Goal: Task Accomplishment & Management: Use online tool/utility

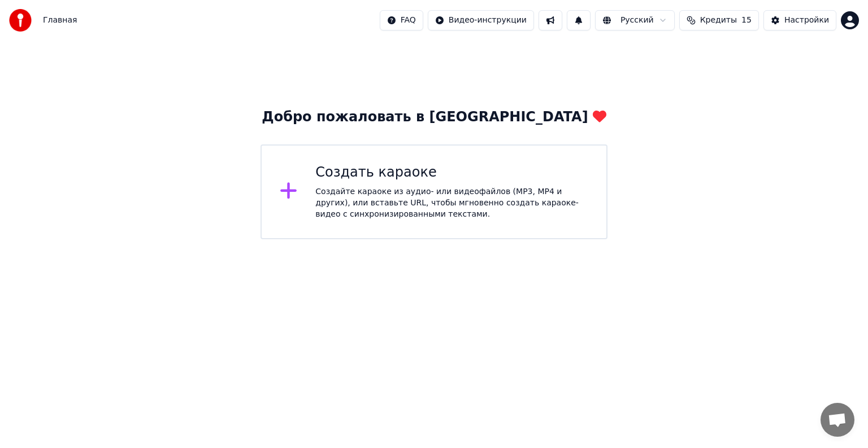
click at [398, 184] on div "Создать караоке Создайте караоке из аудио- или видеофайлов (MP3, MP4 и других),…" at bounding box center [451, 192] width 273 height 56
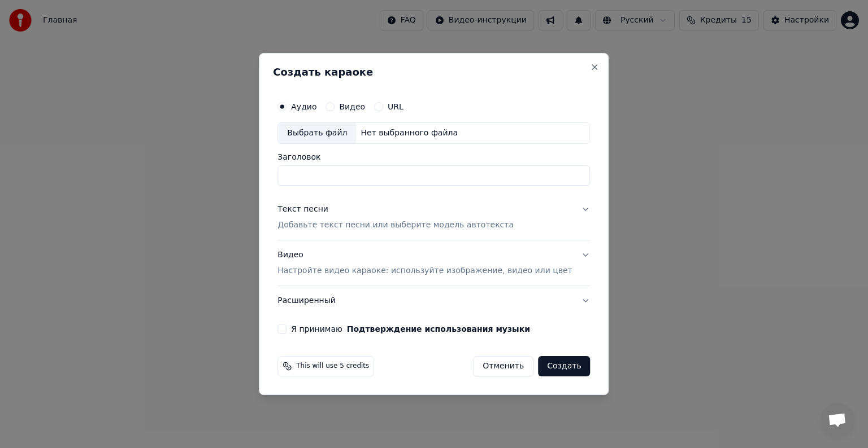
click at [348, 132] on div "Выбрать файл" at bounding box center [317, 133] width 78 height 20
click at [334, 106] on button "Видео" at bounding box center [329, 106] width 9 height 9
click at [342, 135] on div "Выбрать файл" at bounding box center [317, 133] width 78 height 20
click at [486, 368] on button "Отменить" at bounding box center [503, 366] width 60 height 20
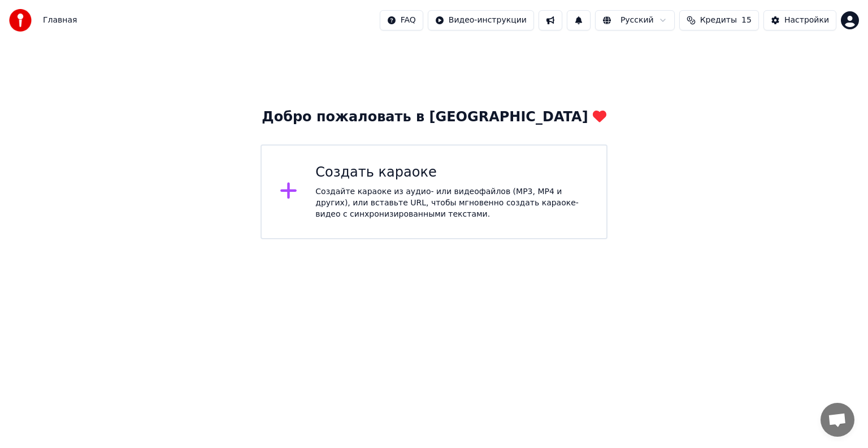
click at [461, 219] on div "Создайте караоке из аудио- или видеофайлов (MP3, MP4 и других), или вставьте UR…" at bounding box center [451, 203] width 273 height 34
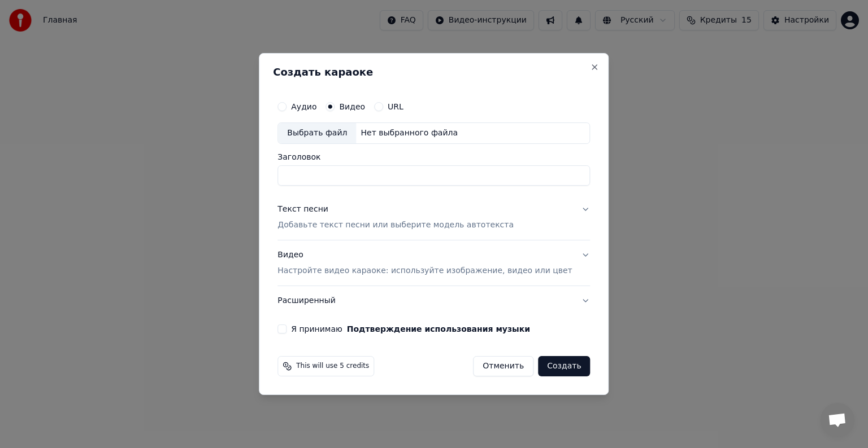
click at [344, 134] on div "Выбрать файл" at bounding box center [317, 133] width 78 height 20
type input "**********"
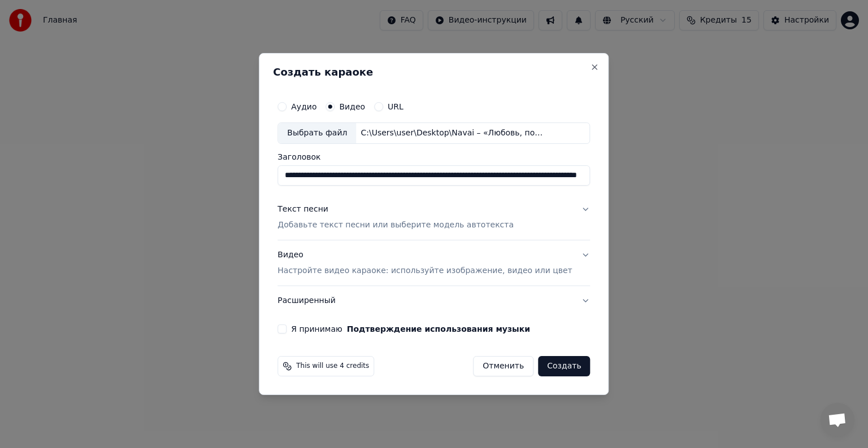
click at [325, 212] on div "Текст песни" at bounding box center [302, 209] width 51 height 11
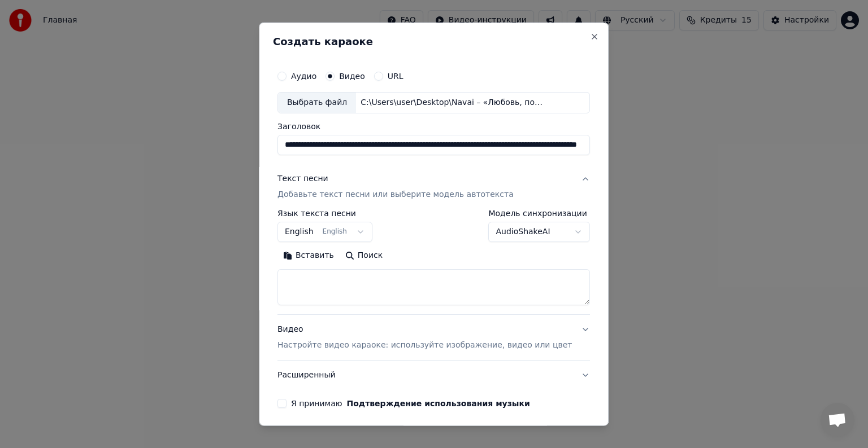
click at [361, 235] on body "**********" at bounding box center [434, 119] width 868 height 239
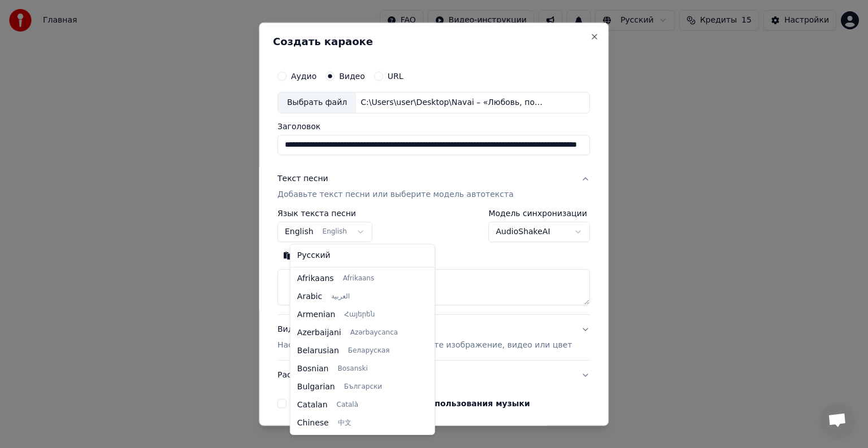
scroll to position [90, 0]
select select "**"
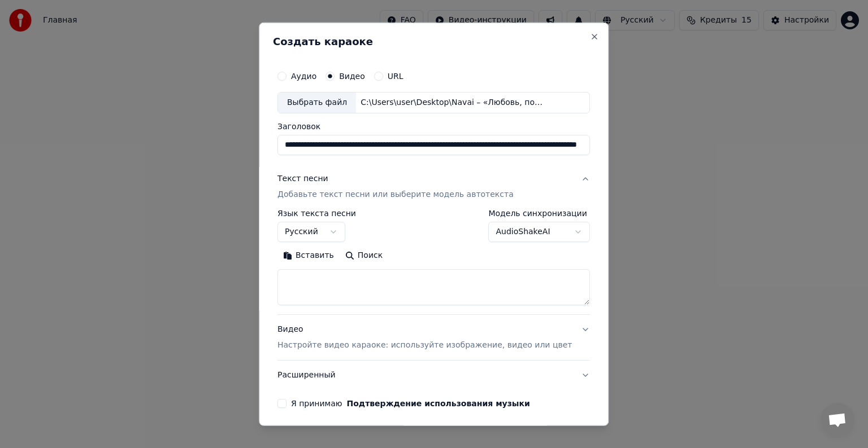
click at [555, 232] on body "**********" at bounding box center [434, 119] width 868 height 239
click at [339, 284] on textarea at bounding box center [433, 287] width 312 height 36
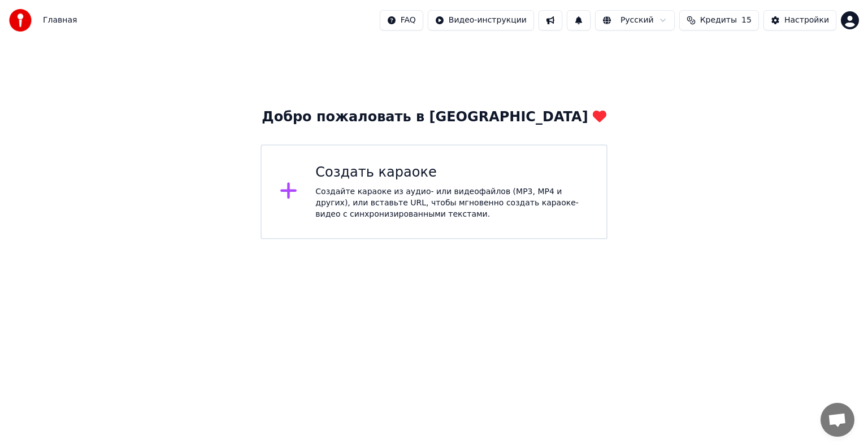
click at [457, 197] on div "Создайте караоке из аудио- или видеофайлов (MP3, MP4 и других), или вставьте UR…" at bounding box center [451, 203] width 273 height 34
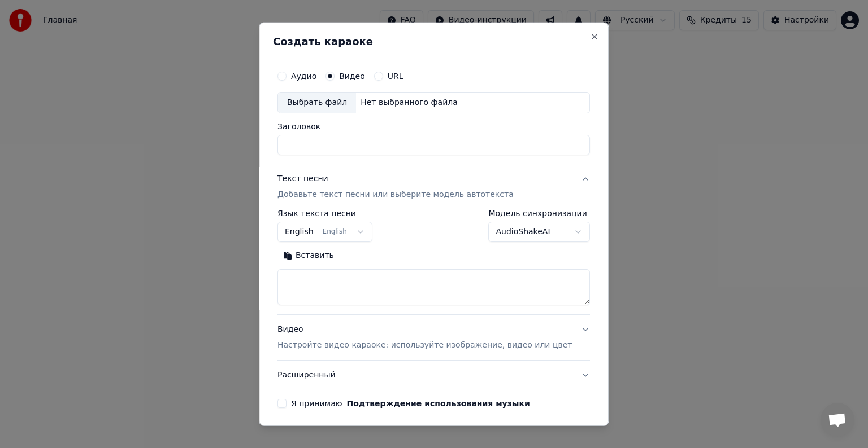
click at [363, 233] on body "**********" at bounding box center [434, 119] width 868 height 239
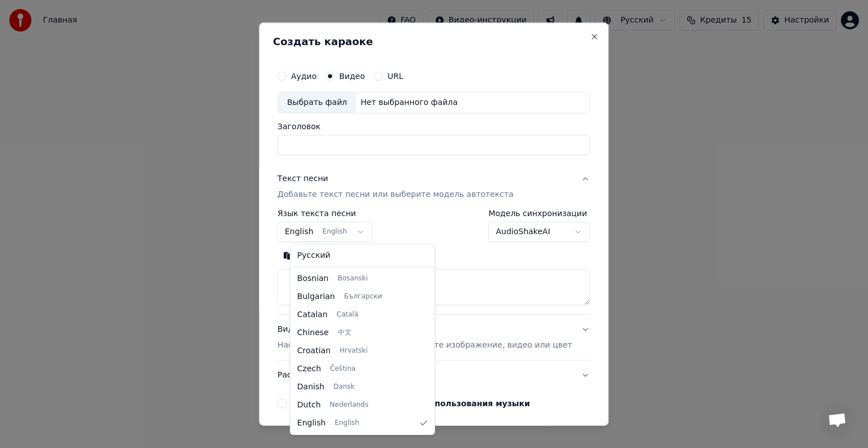
select select "**"
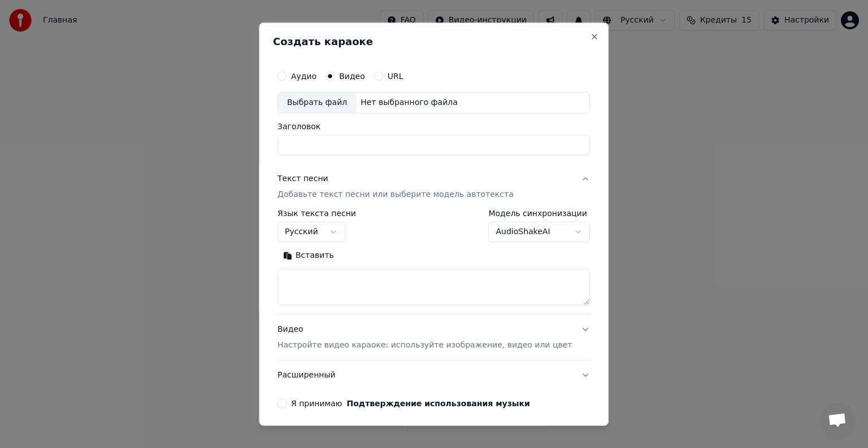
click at [326, 289] on textarea at bounding box center [433, 287] width 312 height 36
click at [321, 256] on button "Вставить" at bounding box center [308, 256] width 62 height 18
click at [347, 102] on div "Выбрать файл" at bounding box center [317, 103] width 78 height 20
type textarea "**********"
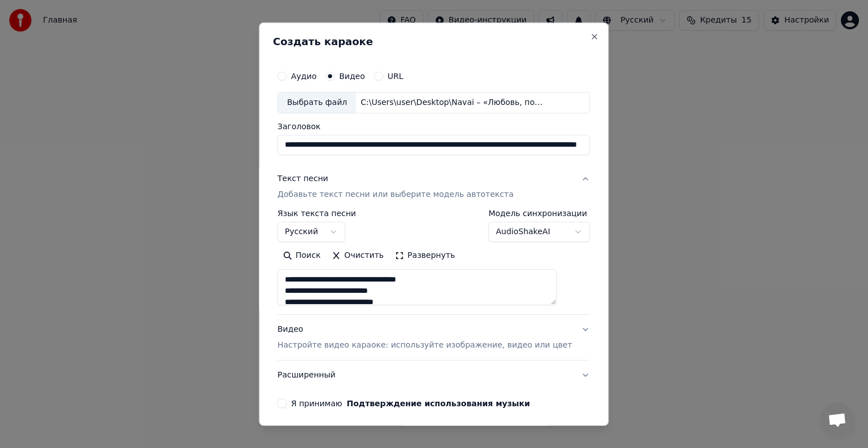
type input "**********"
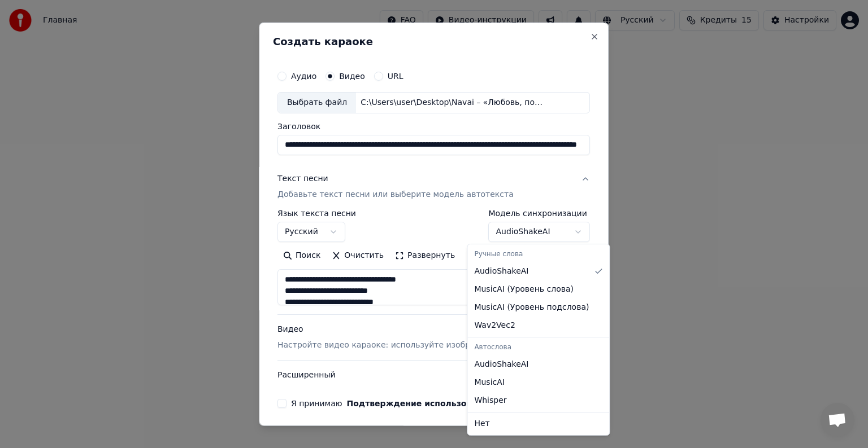
click at [560, 233] on body "**********" at bounding box center [434, 119] width 868 height 239
click at [561, 232] on body "**********" at bounding box center [434, 119] width 868 height 239
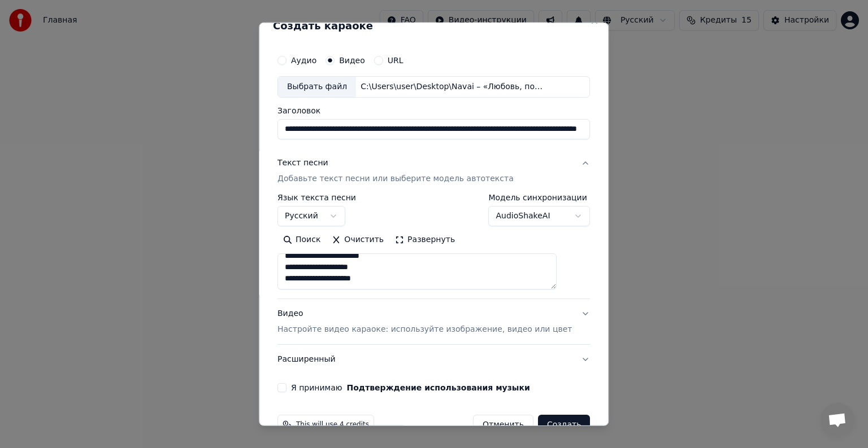
scroll to position [43, 0]
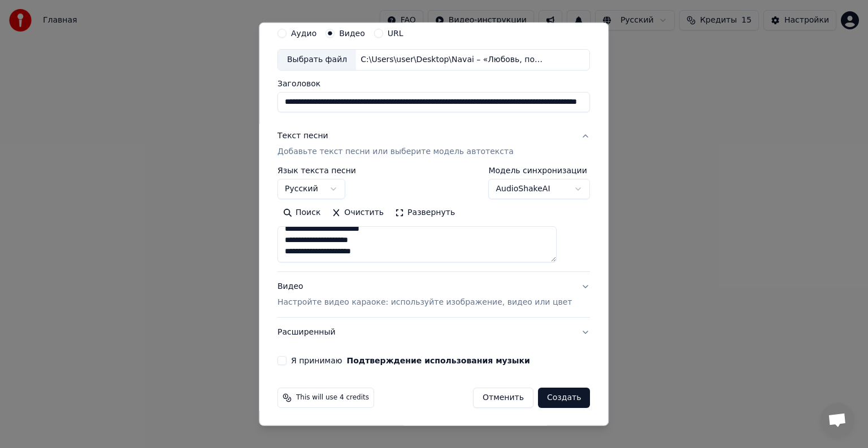
click at [398, 305] on p "Настройте видео караоке: используйте изображение, видео или цвет" at bounding box center [424, 302] width 294 height 11
type textarea "**********"
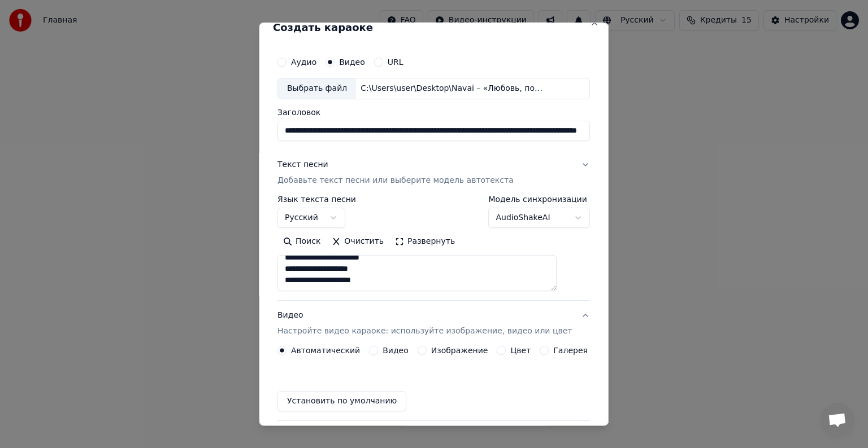
scroll to position [12, 0]
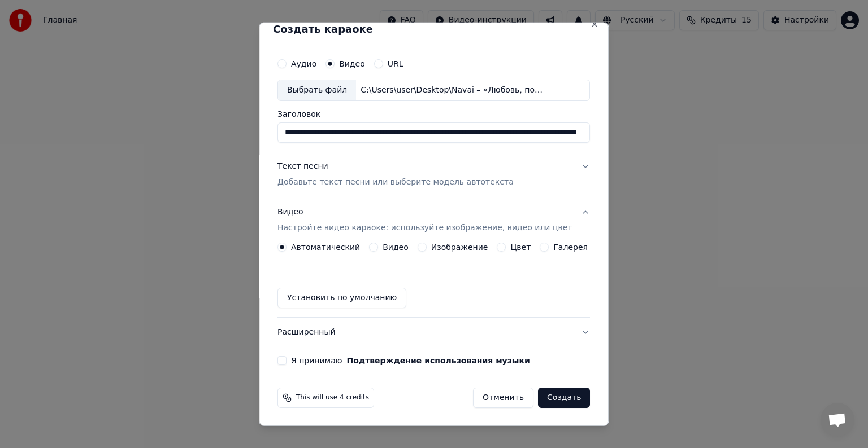
click at [376, 249] on button "Видео" at bounding box center [373, 247] width 9 height 9
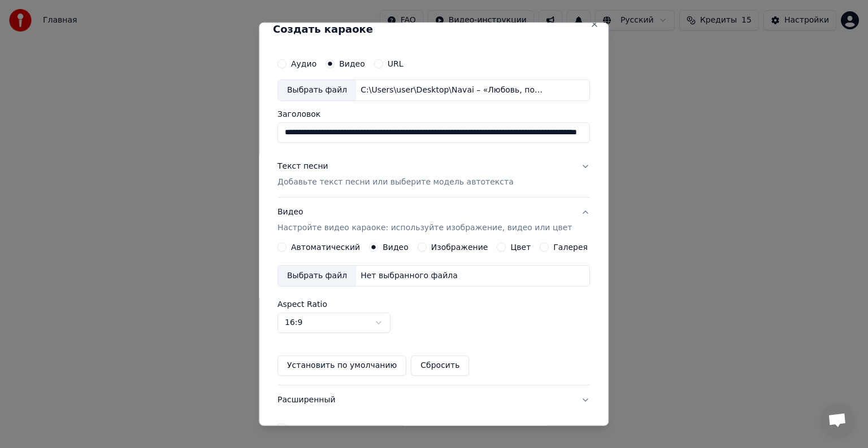
click at [351, 278] on div "Выбрать файл" at bounding box center [317, 276] width 78 height 20
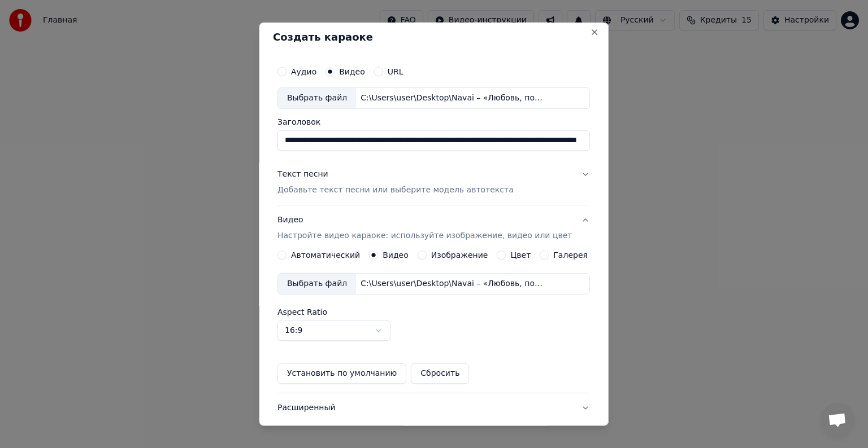
scroll to position [0, 0]
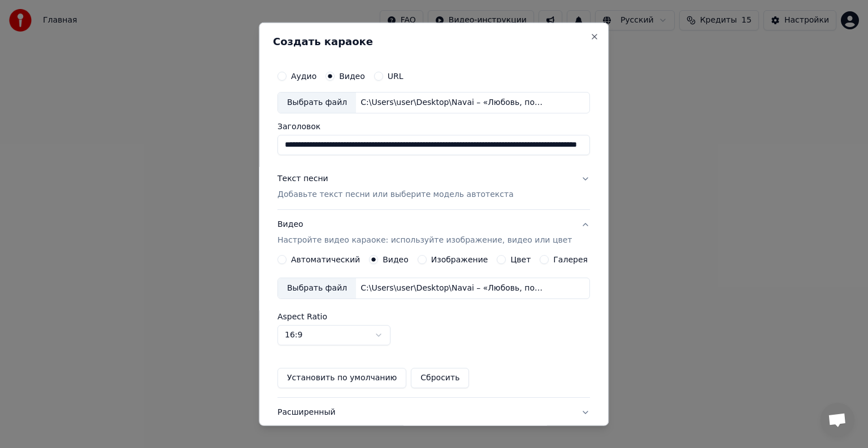
click at [564, 145] on input "**********" at bounding box center [433, 145] width 312 height 20
type input "*"
click at [318, 147] on input "Заголовок" at bounding box center [421, 145] width 288 height 20
click at [293, 145] on input "**********" at bounding box center [421, 145] width 288 height 20
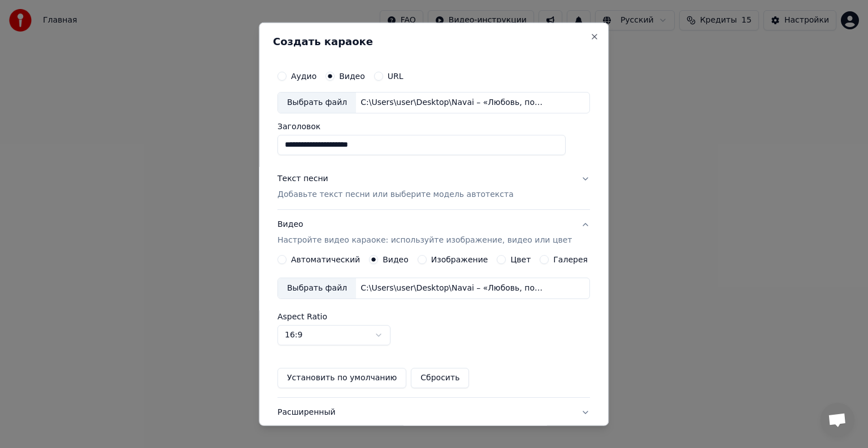
click at [293, 143] on input "**********" at bounding box center [421, 145] width 288 height 20
type input "**********"
click at [313, 144] on input "**********" at bounding box center [421, 145] width 288 height 20
type input "**********"
click at [567, 180] on button "Текст песни Добавьте текст песни или выберите модель автотекста" at bounding box center [433, 186] width 312 height 45
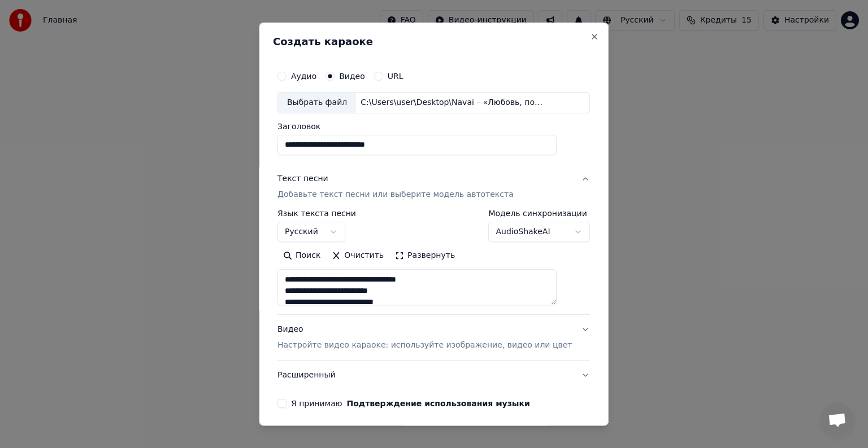
click at [568, 179] on button "Текст песни Добавьте текст песни или выберите модель автотекста" at bounding box center [433, 186] width 312 height 45
type textarea "**********"
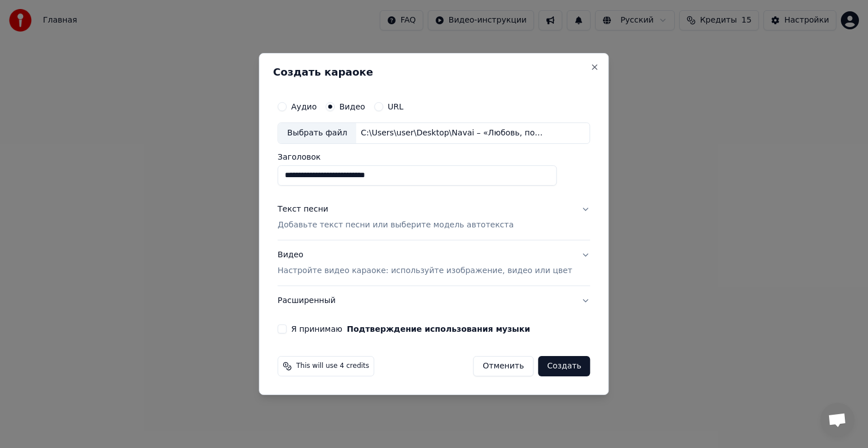
click at [570, 254] on button "Видео Настройте видео караоке: используйте изображение, видео или цвет" at bounding box center [433, 263] width 312 height 45
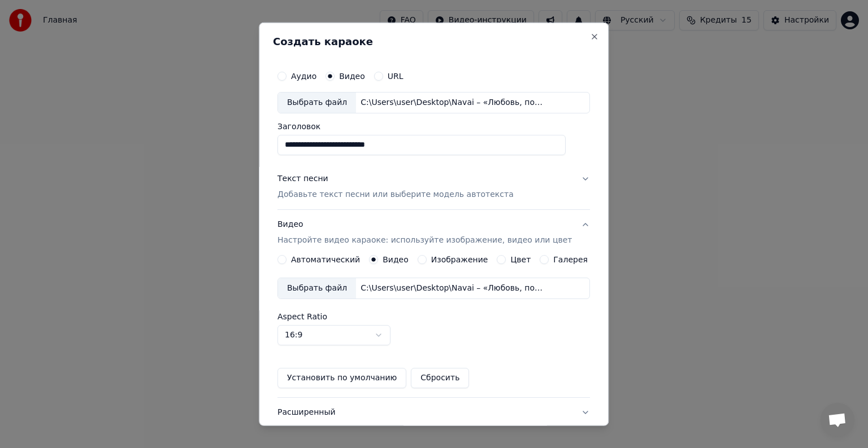
click at [568, 226] on button "Видео Настройте видео караоке: используйте изображение, видео или цвет" at bounding box center [433, 232] width 312 height 45
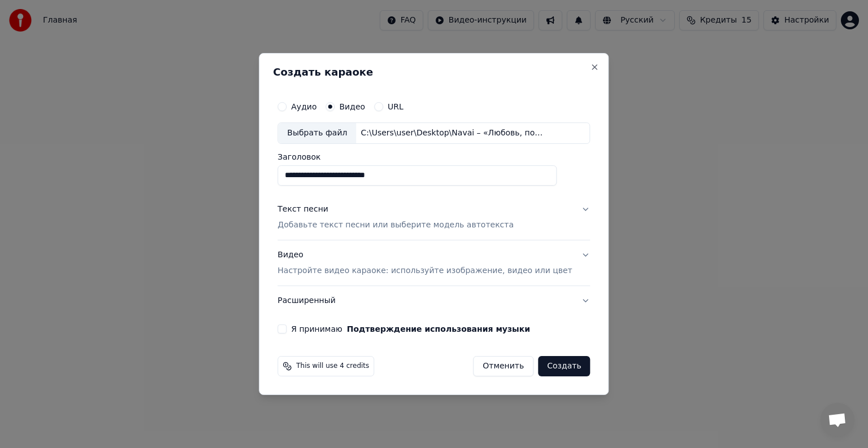
click at [286, 328] on button "Я принимаю Подтверждение использования музыки" at bounding box center [281, 329] width 9 height 9
click at [426, 178] on input "**********" at bounding box center [416, 175] width 279 height 20
type input "**********"
click at [556, 364] on button "Создать" at bounding box center [564, 366] width 52 height 20
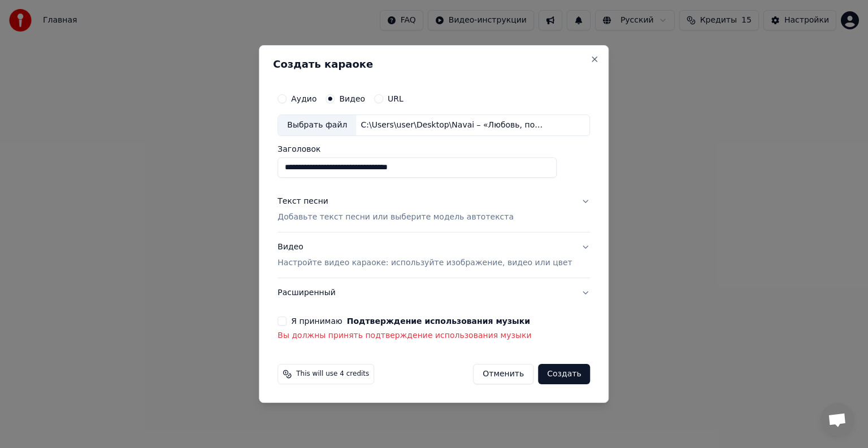
click at [286, 322] on button "Я принимаю Подтверждение использования музыки" at bounding box center [281, 321] width 9 height 9
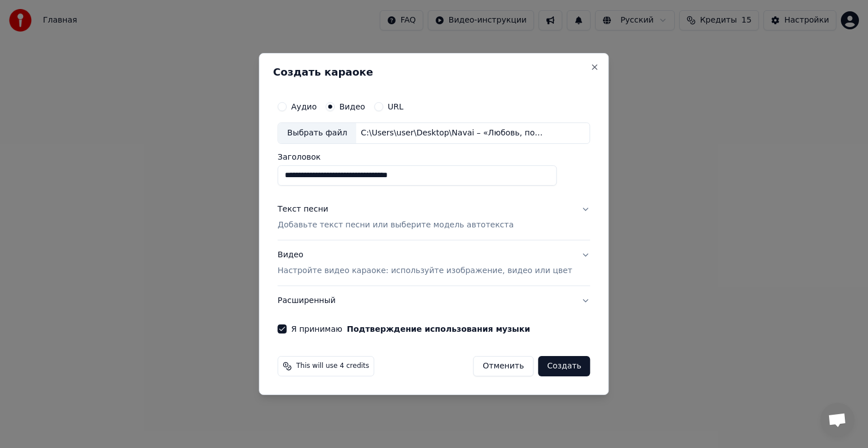
click at [551, 369] on button "Создать" at bounding box center [564, 366] width 52 height 20
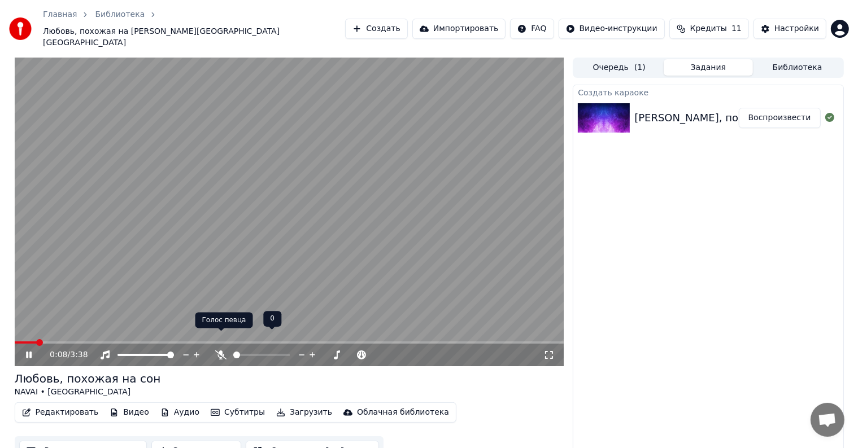
click at [219, 351] on icon at bounding box center [220, 355] width 11 height 9
click at [219, 351] on icon at bounding box center [221, 355] width 6 height 9
click at [550, 351] on icon at bounding box center [548, 355] width 11 height 9
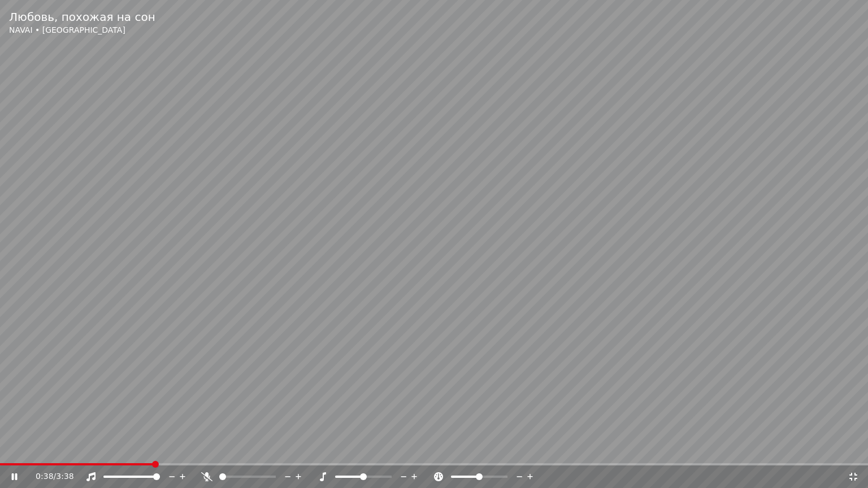
click at [206, 448] on icon at bounding box center [206, 476] width 11 height 9
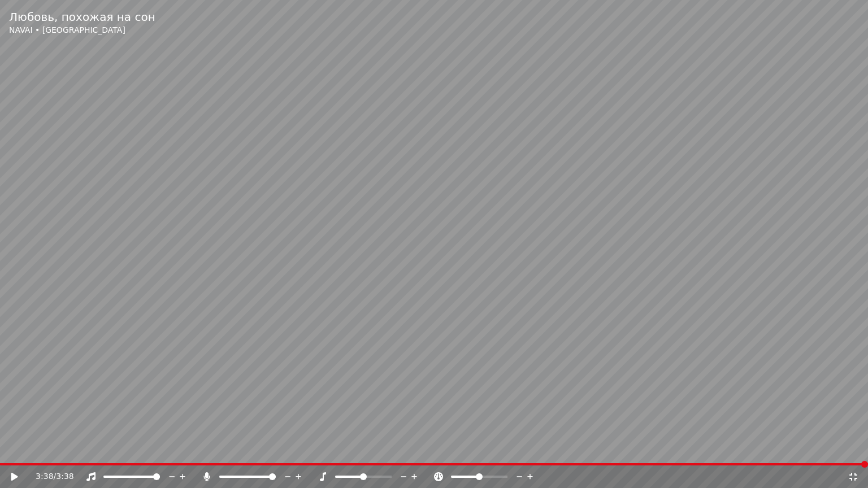
click at [207, 448] on icon at bounding box center [207, 476] width 6 height 9
click at [855, 448] on icon at bounding box center [852, 476] width 11 height 9
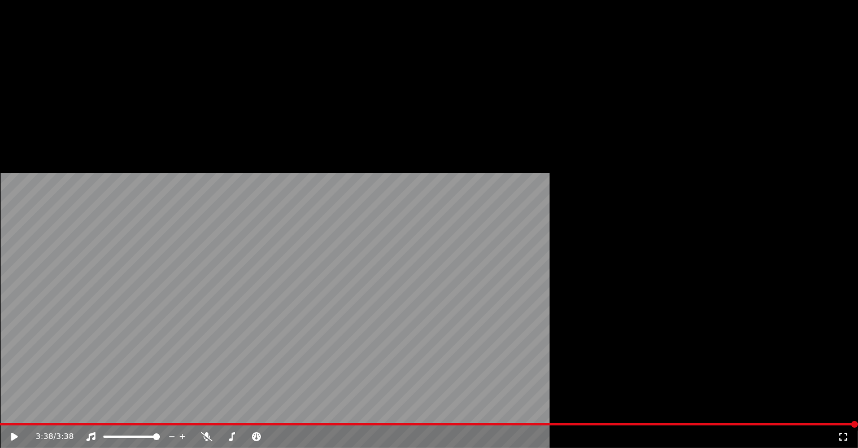
scroll to position [1, 0]
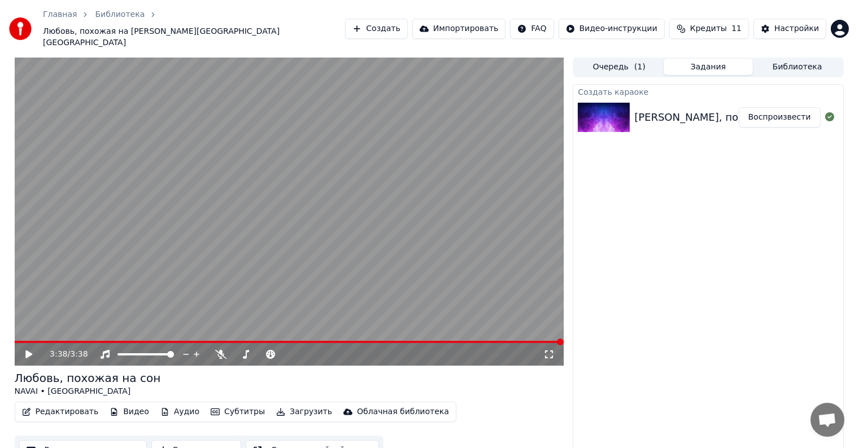
click at [199, 441] on button "Скачать видео" at bounding box center [196, 451] width 90 height 20
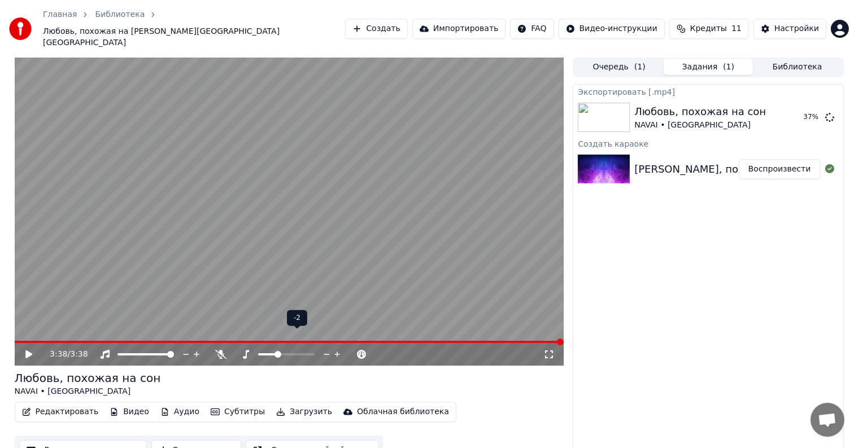
click at [278, 351] on span at bounding box center [277, 354] width 7 height 7
click at [29, 351] on icon at bounding box center [28, 355] width 7 height 8
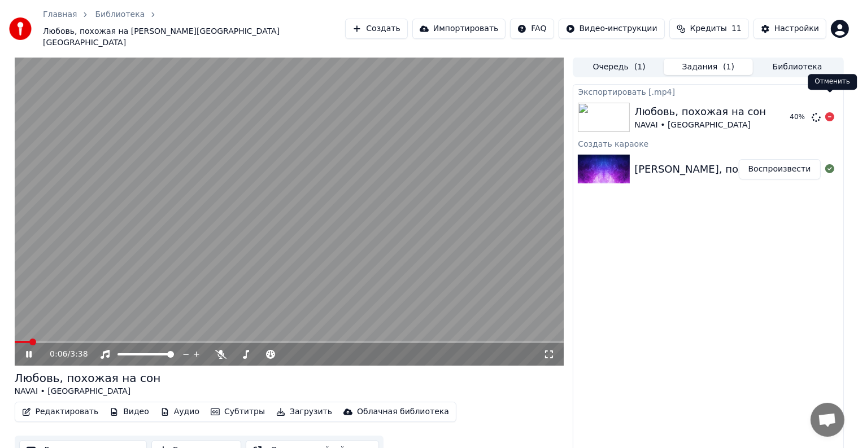
click at [829, 112] on icon at bounding box center [829, 116] width 9 height 9
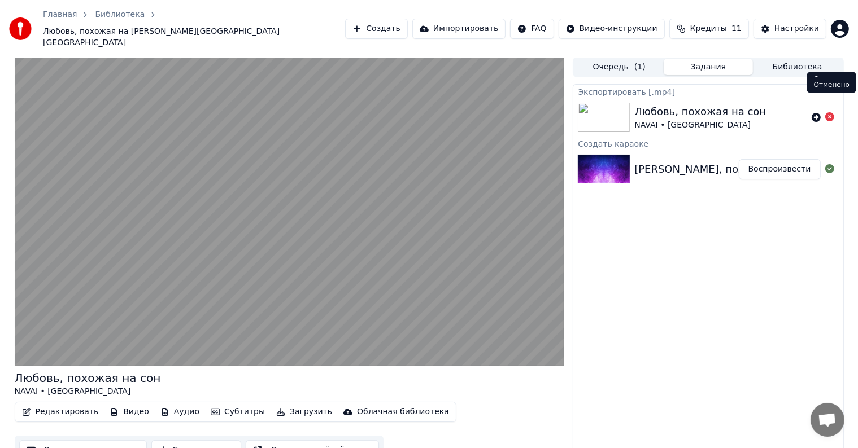
click at [832, 112] on icon at bounding box center [829, 116] width 9 height 9
click at [829, 112] on icon at bounding box center [829, 116] width 9 height 9
drag, startPoint x: 713, startPoint y: 95, endPoint x: 704, endPoint y: 130, distance: 35.5
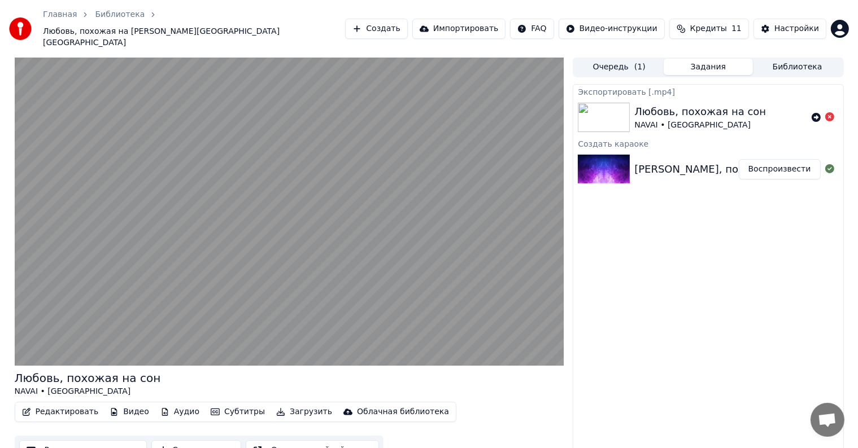
click at [704, 130] on div "Экспортировать [.mp4] Любовь, похожая на сон NAVAI • Doloe Создать караоке NAVA…" at bounding box center [708, 274] width 271 height 381
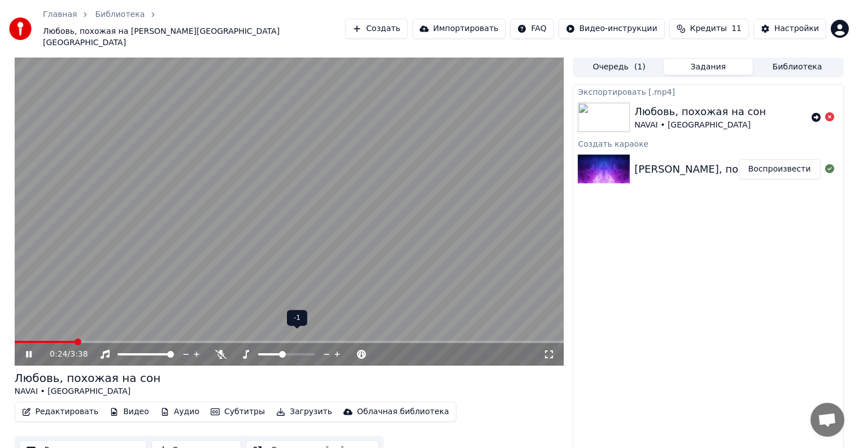
click at [280, 351] on span at bounding box center [282, 354] width 7 height 7
click at [251, 173] on video at bounding box center [290, 211] width 550 height 309
click at [815, 113] on icon at bounding box center [816, 117] width 9 height 9
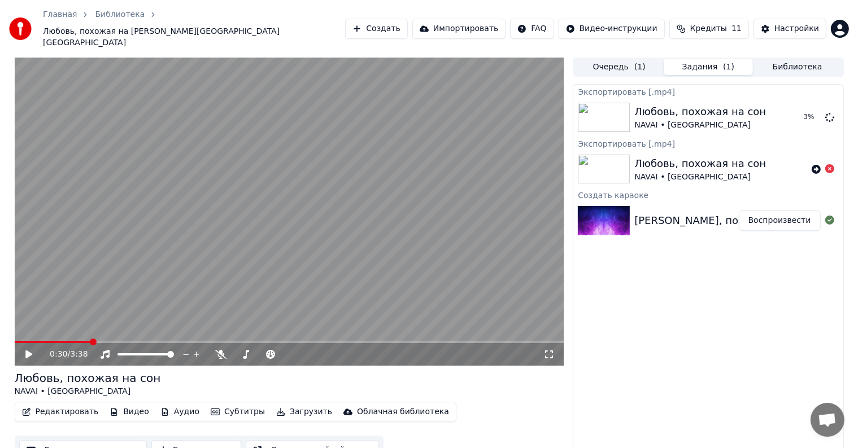
click at [731, 172] on div "NAVAI • Doloe" at bounding box center [700, 177] width 132 height 11
drag, startPoint x: 731, startPoint y: 154, endPoint x: 735, endPoint y: 138, distance: 16.2
click at [735, 156] on div "Любовь, похожая на сон NAVAI • Doloe" at bounding box center [700, 169] width 132 height 27
click at [15, 339] on span at bounding box center [18, 342] width 7 height 7
click at [285, 351] on span at bounding box center [286, 354] width 7 height 7
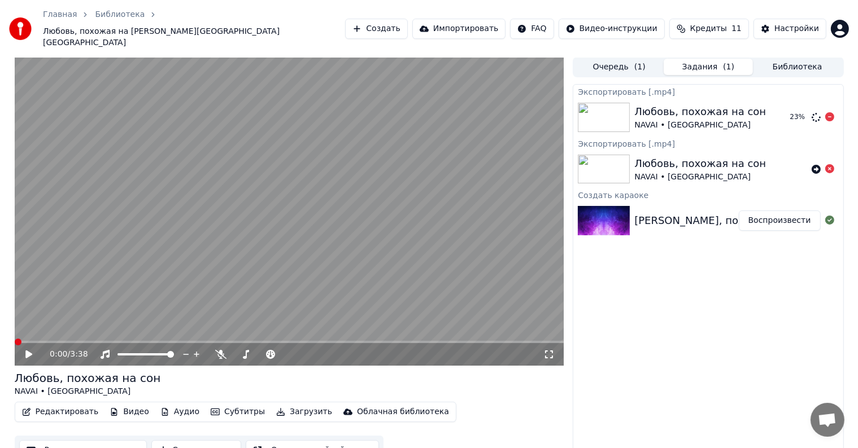
click at [25, 351] on icon at bounding box center [28, 355] width 7 height 8
click at [29, 350] on icon at bounding box center [37, 354] width 27 height 9
click at [29, 351] on icon at bounding box center [28, 355] width 7 height 8
click at [219, 350] on icon at bounding box center [220, 354] width 11 height 9
click at [551, 350] on icon at bounding box center [548, 354] width 11 height 9
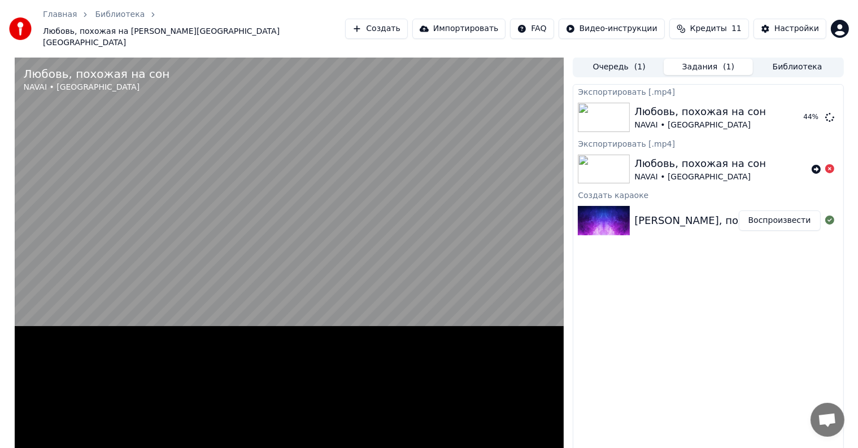
scroll to position [0, 0]
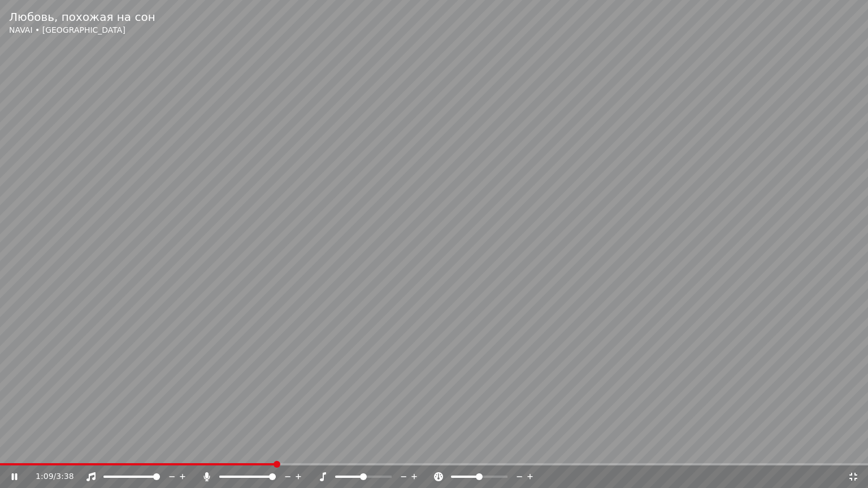
click at [322, 448] on icon at bounding box center [322, 476] width 11 height 9
click at [207, 448] on icon at bounding box center [207, 476] width 6 height 9
click at [852, 448] on icon at bounding box center [852, 476] width 11 height 9
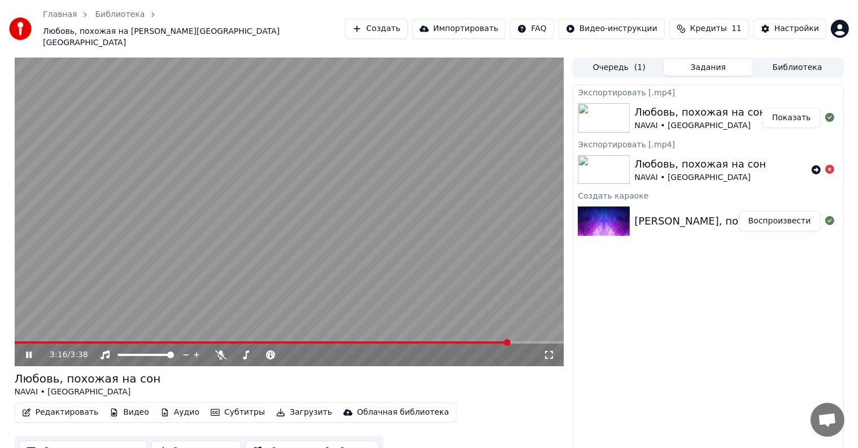
click at [256, 163] on video at bounding box center [290, 212] width 550 height 309
click at [818, 165] on icon at bounding box center [816, 169] width 9 height 9
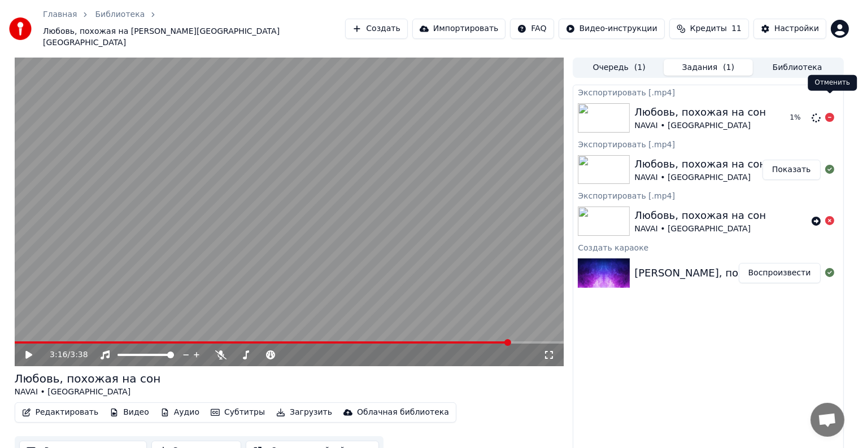
click at [829, 113] on icon at bounding box center [829, 117] width 9 height 9
click at [832, 113] on icon at bounding box center [829, 117] width 9 height 9
click at [829, 113] on icon at bounding box center [829, 117] width 9 height 9
click at [830, 113] on icon at bounding box center [829, 117] width 9 height 9
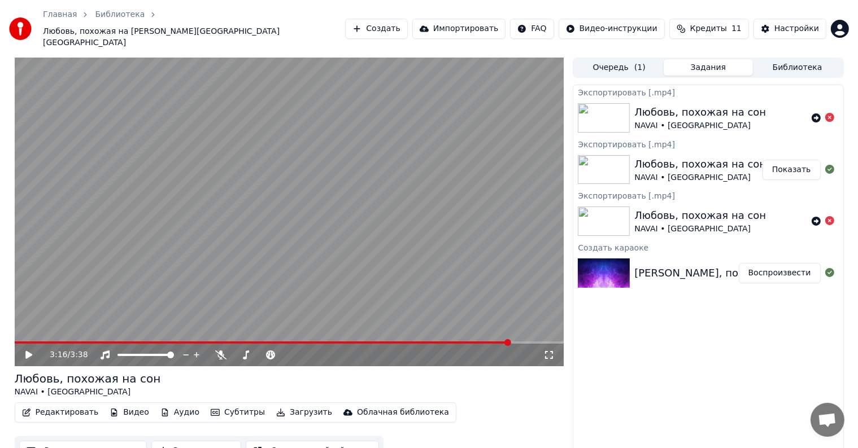
click at [830, 113] on icon at bounding box center [829, 117] width 9 height 9
drag, startPoint x: 730, startPoint y: 119, endPoint x: 754, endPoint y: 88, distance: 39.4
click at [748, 88] on div "Экспортировать [.mp4] Любовь, похожая на сон NAVAI • Doloe Экспортировать [.mp4…" at bounding box center [708, 275] width 271 height 381
drag, startPoint x: 775, startPoint y: 90, endPoint x: 805, endPoint y: 105, distance: 33.3
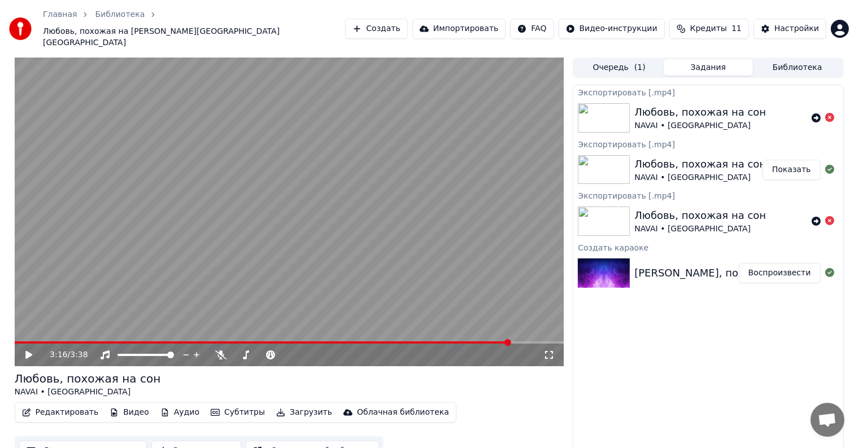
click at [805, 105] on div "Любовь, похожая на сон NAVAI • Doloe" at bounding box center [720, 117] width 172 height 27
click at [623, 59] on button "Очередь ( 1 )" at bounding box center [618, 67] width 89 height 16
click at [730, 59] on button "Задания" at bounding box center [708, 67] width 89 height 16
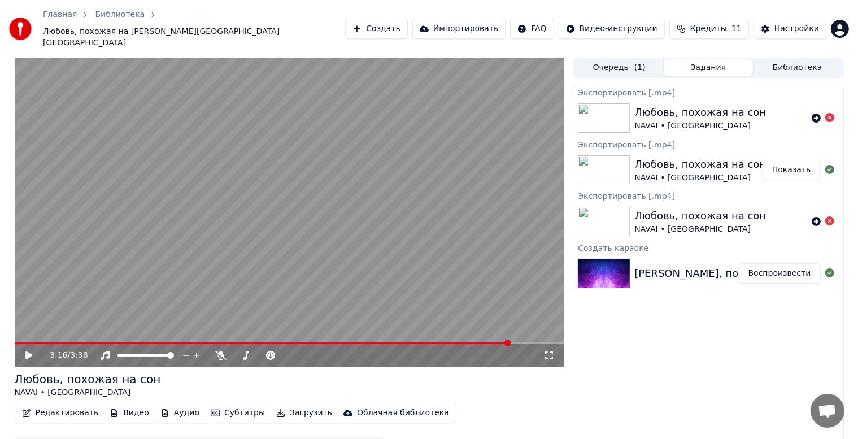
click at [809, 59] on button "Библиотека" at bounding box center [797, 67] width 89 height 16
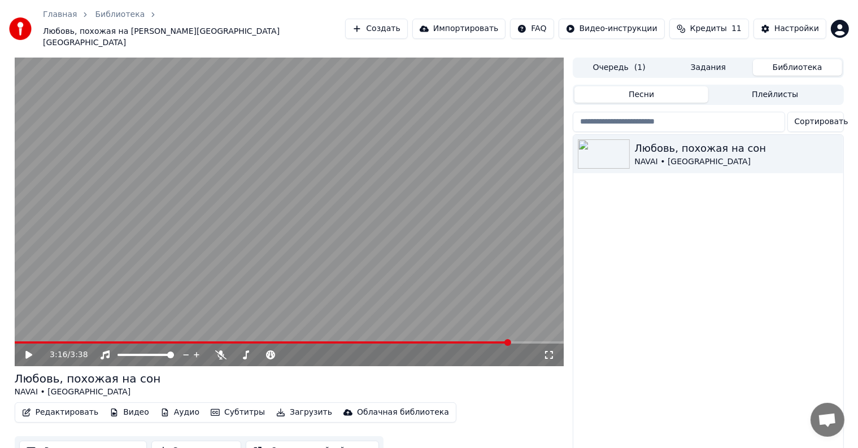
click at [648, 59] on button "Очередь ( 1 )" at bounding box center [618, 67] width 89 height 16
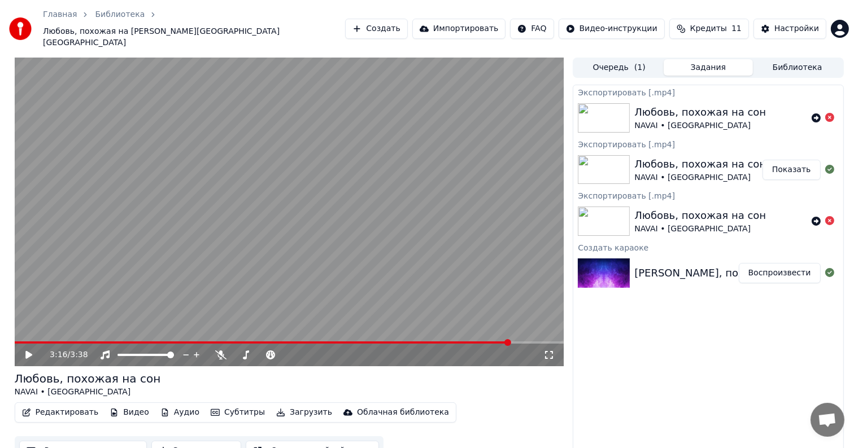
click at [720, 59] on button "Задания" at bounding box center [708, 67] width 89 height 16
click at [407, 20] on button "Создать" at bounding box center [376, 29] width 62 height 20
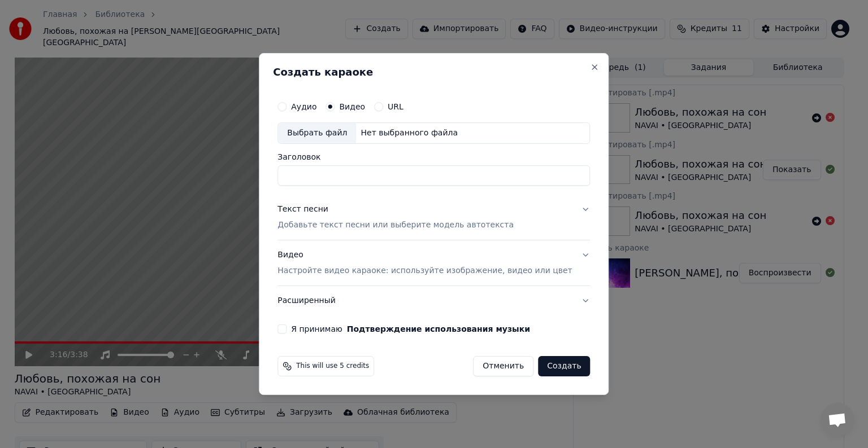
click at [491, 370] on button "Отменить" at bounding box center [503, 366] width 60 height 20
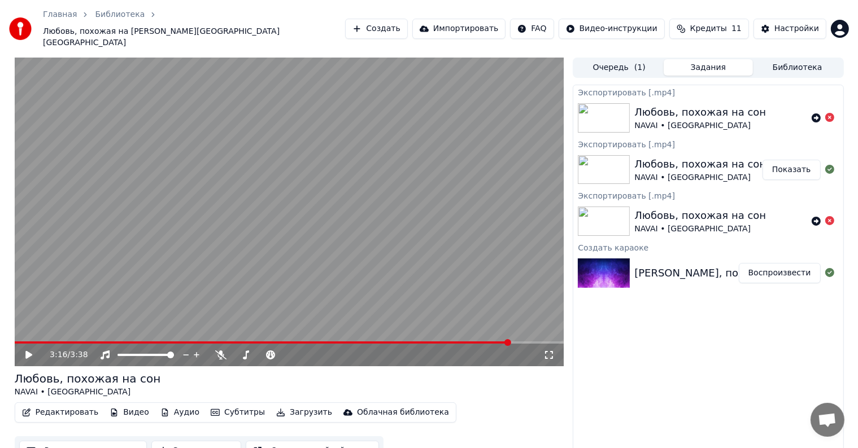
click at [723, 208] on div "Любовь, похожая на сон" at bounding box center [700, 216] width 132 height 16
click at [687, 208] on div "Любовь, похожая на сон" at bounding box center [700, 216] width 132 height 16
click at [797, 23] on div "Настройки" at bounding box center [796, 28] width 45 height 11
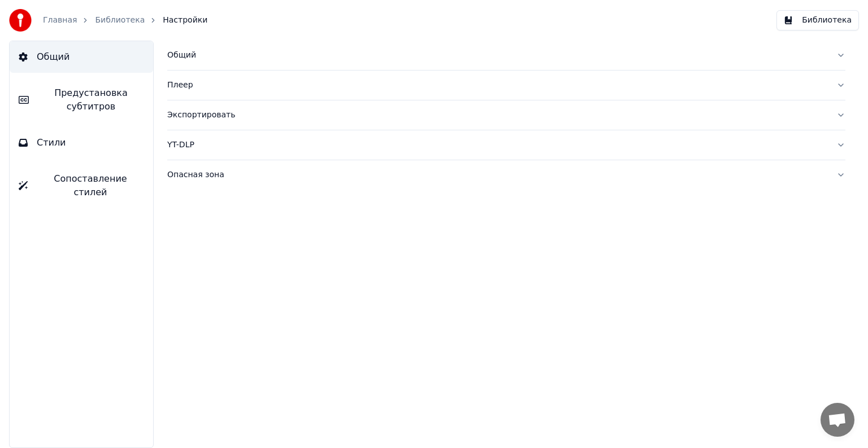
click at [134, 23] on div "Библиотека" at bounding box center [126, 20] width 62 height 11
click at [117, 16] on link "Библиотека" at bounding box center [120, 20] width 50 height 11
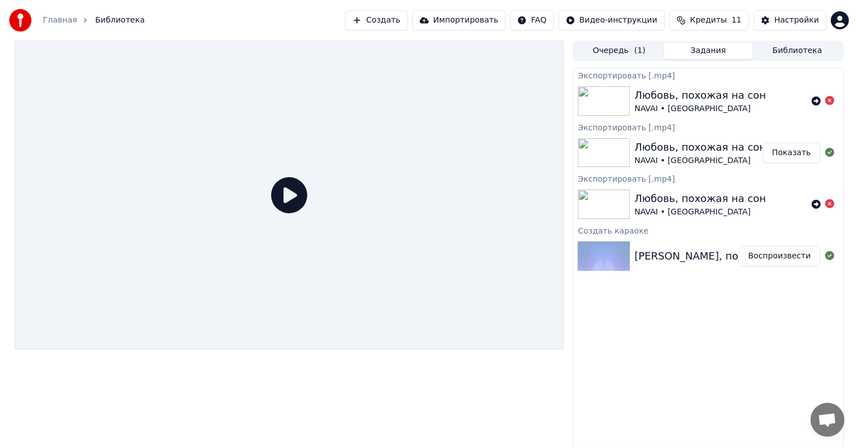
drag, startPoint x: 653, startPoint y: 296, endPoint x: 713, endPoint y: 286, distance: 61.2
click at [712, 286] on div "Экспортировать [.mp4] Любовь, похожая на сон NAVAI • Doloe Экспортировать [.mp4…" at bounding box center [708, 258] width 271 height 381
click at [831, 255] on icon at bounding box center [829, 255] width 9 height 9
click at [831, 203] on icon at bounding box center [829, 203] width 9 height 9
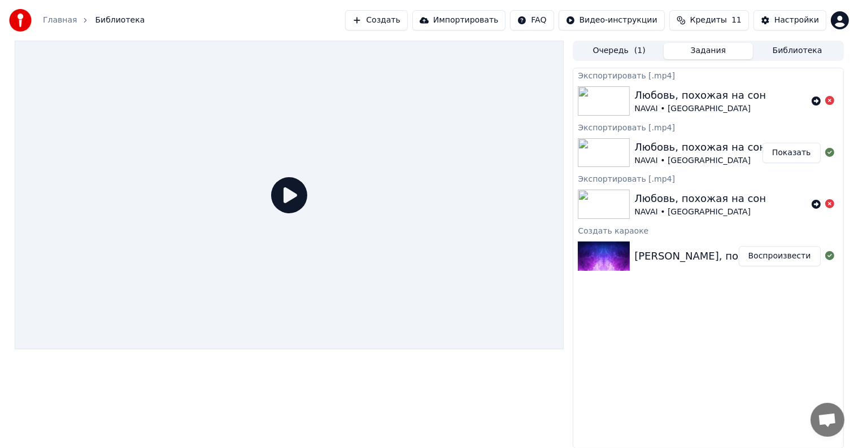
click at [775, 201] on div "Любовь, похожая на сон NAVAI • Doloe" at bounding box center [720, 204] width 172 height 27
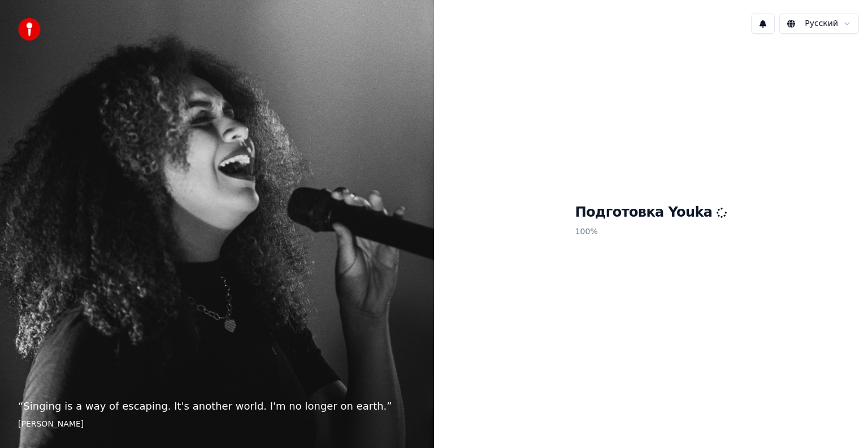
click at [772, 25] on button at bounding box center [763, 24] width 24 height 20
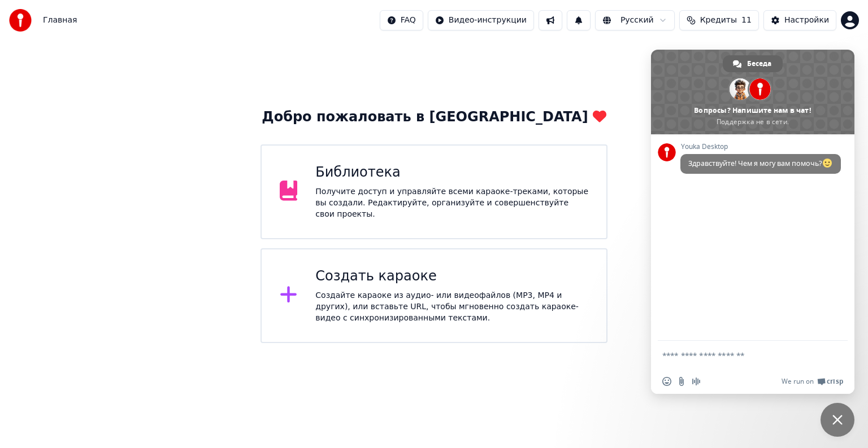
click at [595, 70] on div "Добро пожаловать в Youka Библиотека Получите доступ и управляйте всеми караоке-…" at bounding box center [434, 192] width 868 height 303
click at [840, 417] on span "Закрыть чат" at bounding box center [837, 420] width 10 height 10
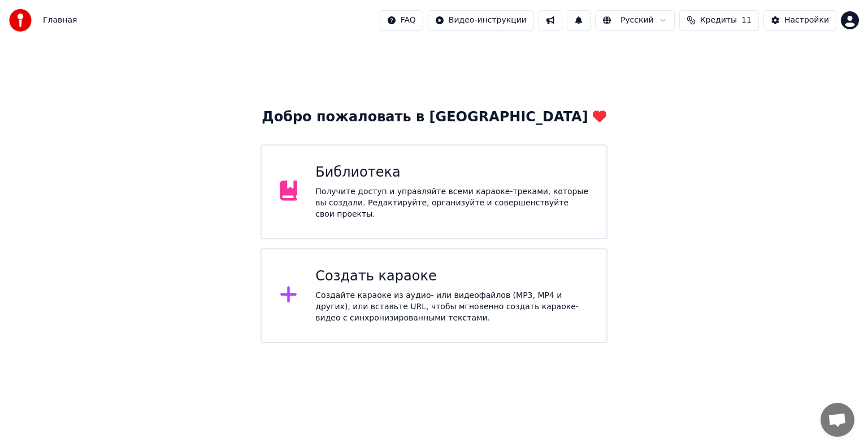
click at [840, 417] on span "Открытый чат" at bounding box center [836, 421] width 19 height 16
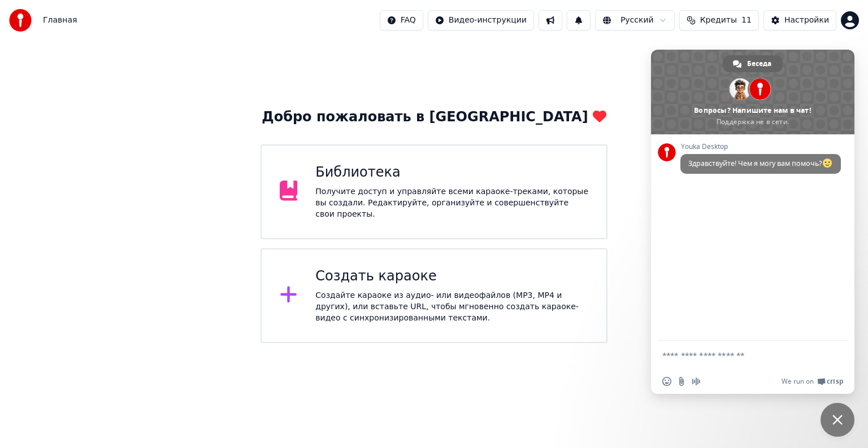
click at [840, 417] on span "Закрыть чат" at bounding box center [837, 420] width 10 height 10
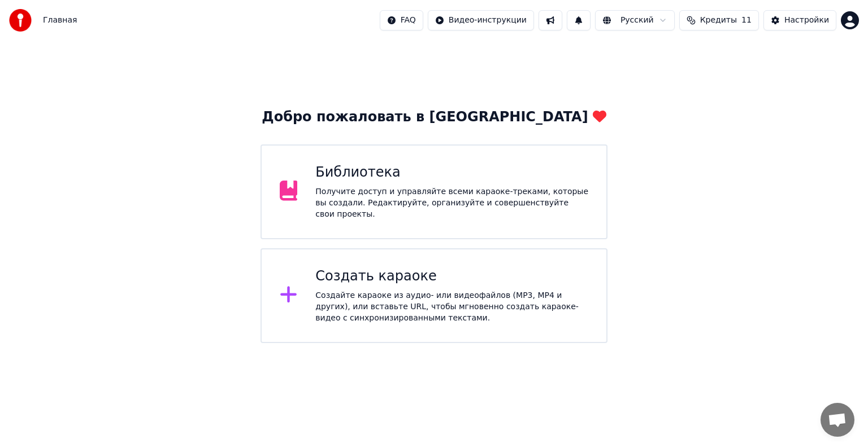
click at [736, 20] on span "Кредиты" at bounding box center [718, 20] width 37 height 11
click at [722, 104] on button "Обновить" at bounding box center [727, 105] width 68 height 20
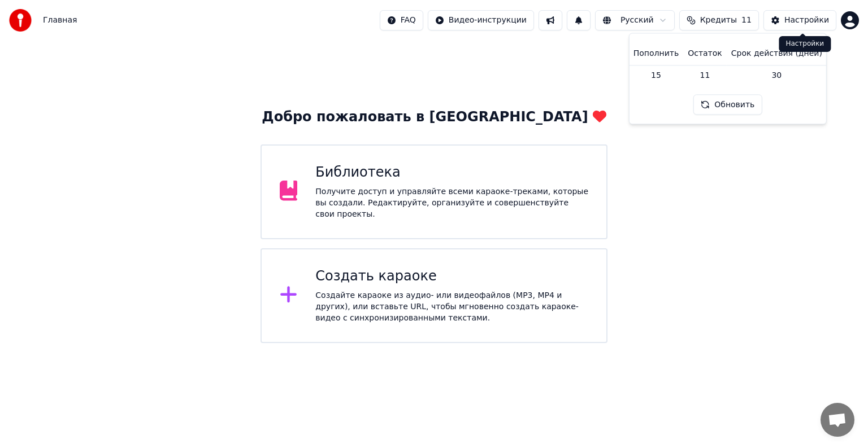
click at [809, 18] on div "Настройки" at bounding box center [806, 20] width 45 height 11
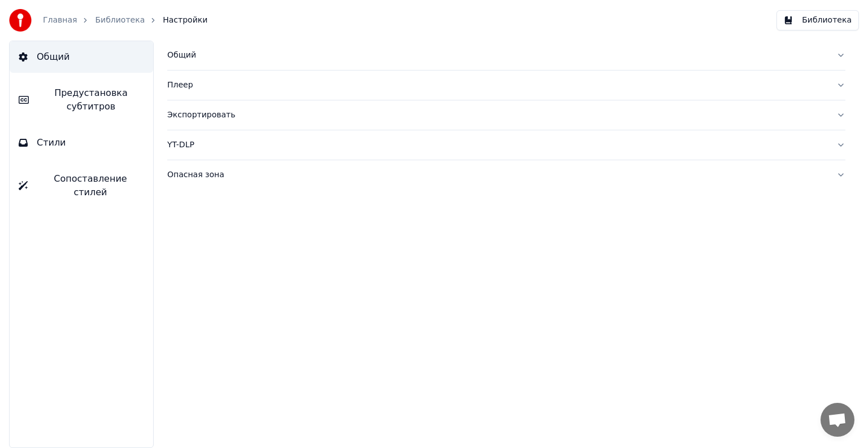
click at [840, 85] on button "Плеер" at bounding box center [506, 85] width 678 height 29
click at [843, 58] on button "Общий" at bounding box center [506, 55] width 678 height 29
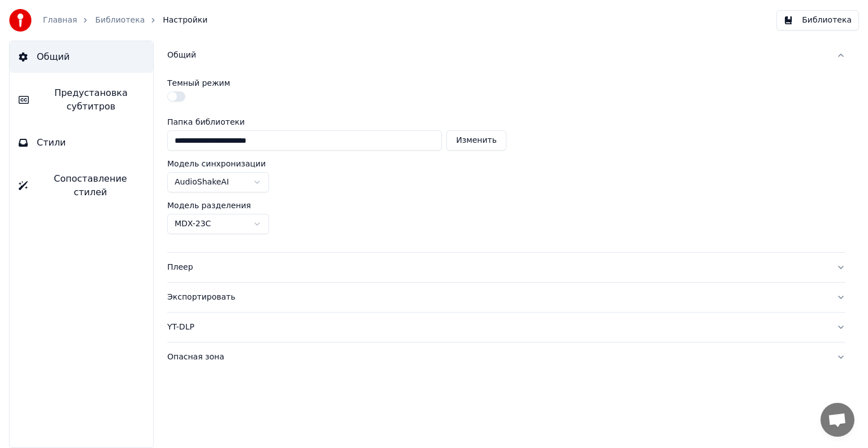
click at [843, 57] on button "Общий" at bounding box center [506, 55] width 678 height 29
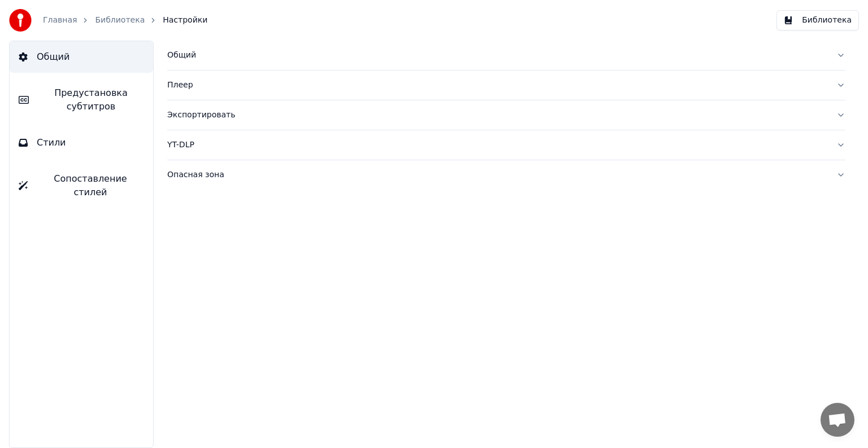
click at [840, 113] on button "Экспортировать" at bounding box center [506, 115] width 678 height 29
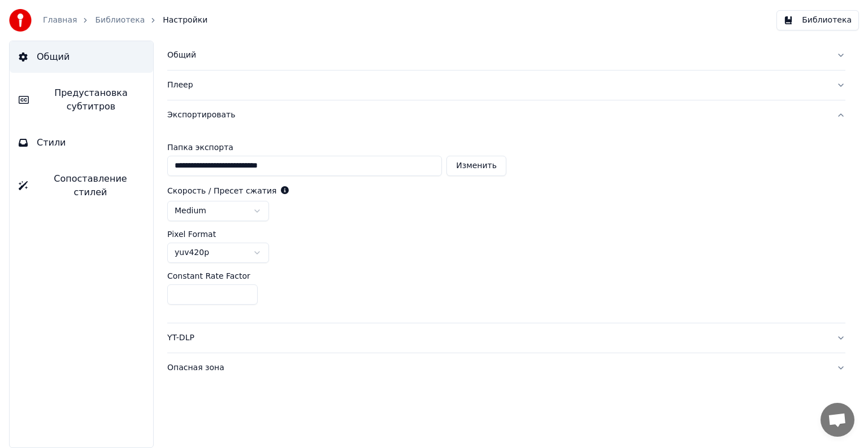
click at [840, 113] on button "Экспортировать" at bounding box center [506, 115] width 678 height 29
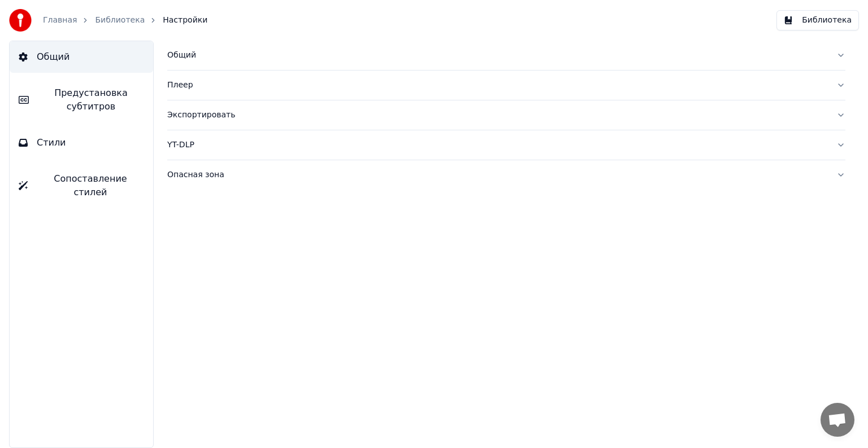
click at [845, 141] on div "Общий Плеер Экспортировать YT-DLP Опасная зона" at bounding box center [506, 245] width 723 height 408
click at [844, 146] on button "YT-DLP" at bounding box center [506, 144] width 678 height 29
click at [843, 146] on button "YT-DLP" at bounding box center [506, 144] width 678 height 29
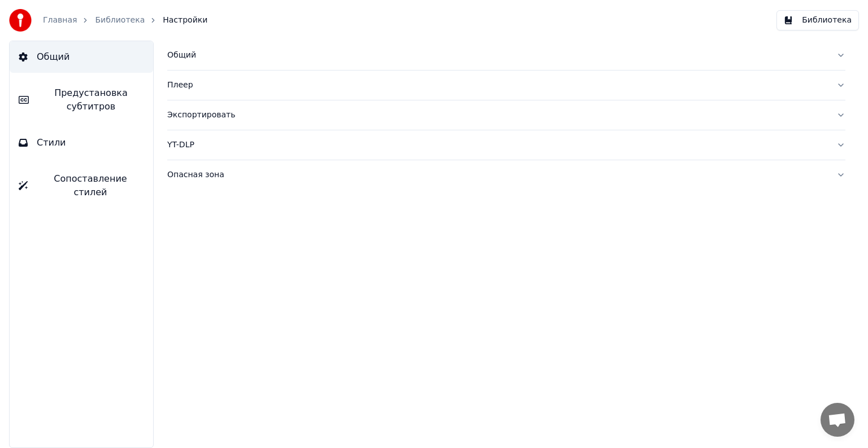
click at [841, 174] on button "Опасная зона" at bounding box center [506, 174] width 678 height 29
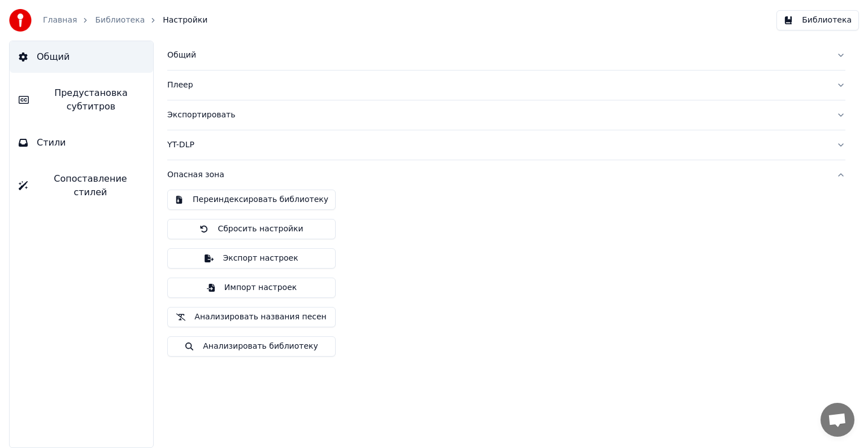
click at [70, 20] on link "Главная" at bounding box center [60, 20] width 34 height 11
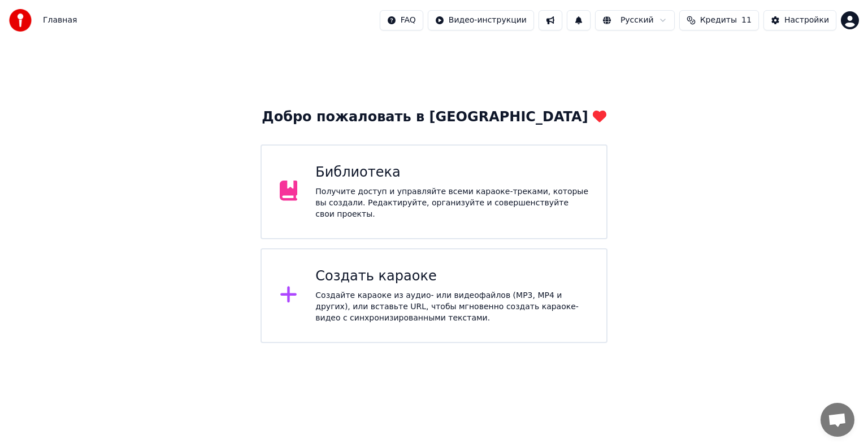
click at [456, 162] on div "Библиотека Получите доступ и управляйте всеми караоке-треками, которые вы созда…" at bounding box center [433, 192] width 347 height 95
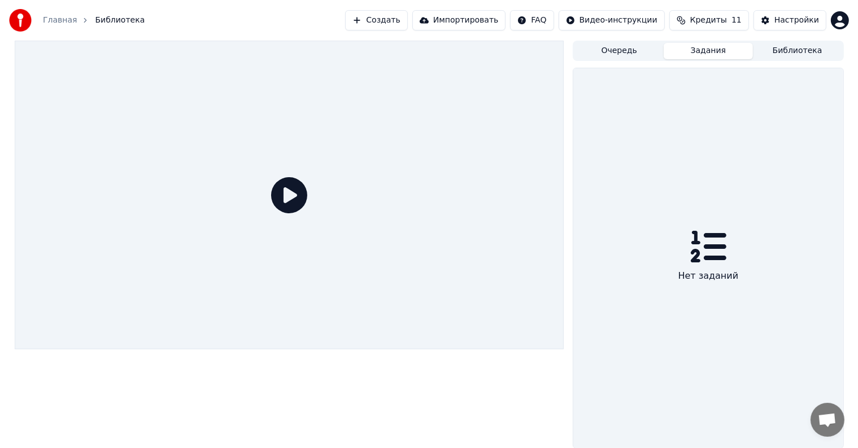
click at [708, 54] on button "Задания" at bounding box center [708, 51] width 89 height 16
click at [624, 55] on button "Очередь" at bounding box center [618, 51] width 89 height 16
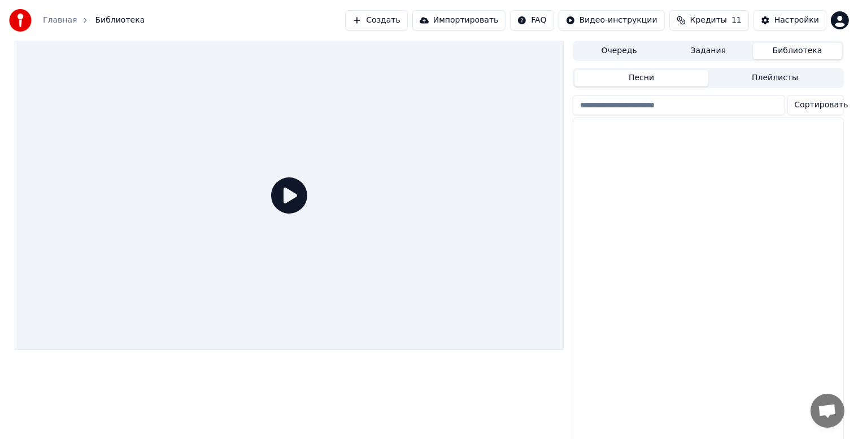
click at [795, 52] on button "Библиотека" at bounding box center [797, 51] width 89 height 16
click at [759, 76] on button "Плейлисты" at bounding box center [775, 78] width 134 height 16
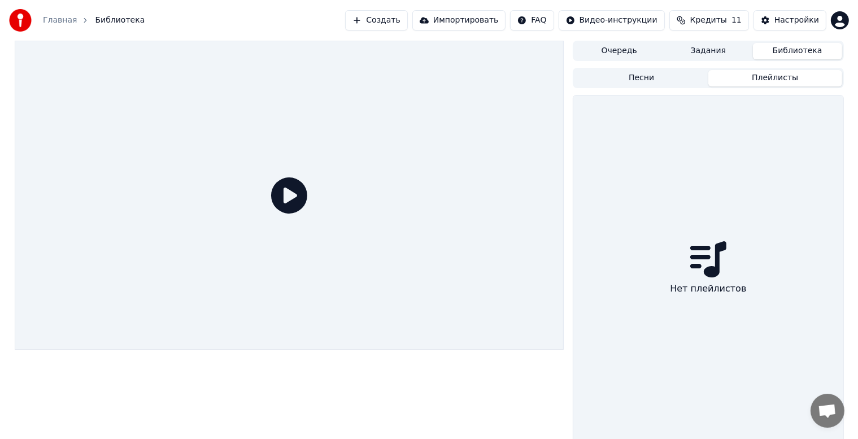
click at [655, 80] on button "Песни" at bounding box center [641, 78] width 134 height 16
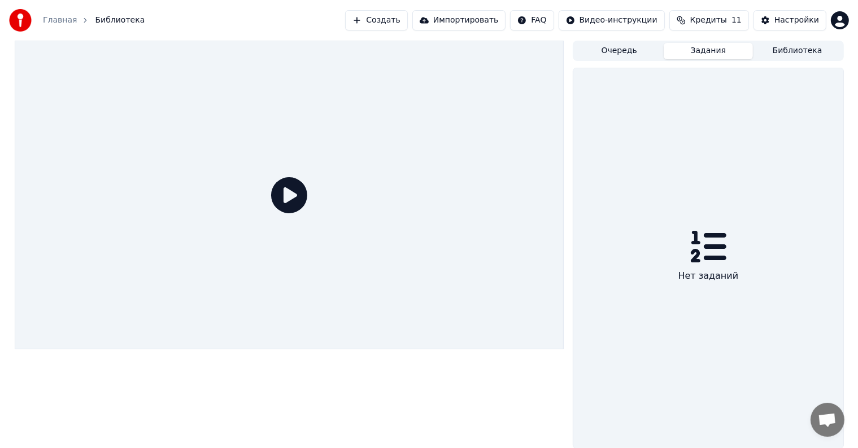
click at [728, 50] on button "Задания" at bounding box center [708, 51] width 89 height 16
click at [703, 251] on icon at bounding box center [708, 247] width 36 height 36
click at [614, 52] on button "Очередь" at bounding box center [618, 51] width 89 height 16
click at [294, 195] on icon at bounding box center [289, 195] width 36 height 36
click at [648, 46] on button "Очередь" at bounding box center [618, 51] width 89 height 16
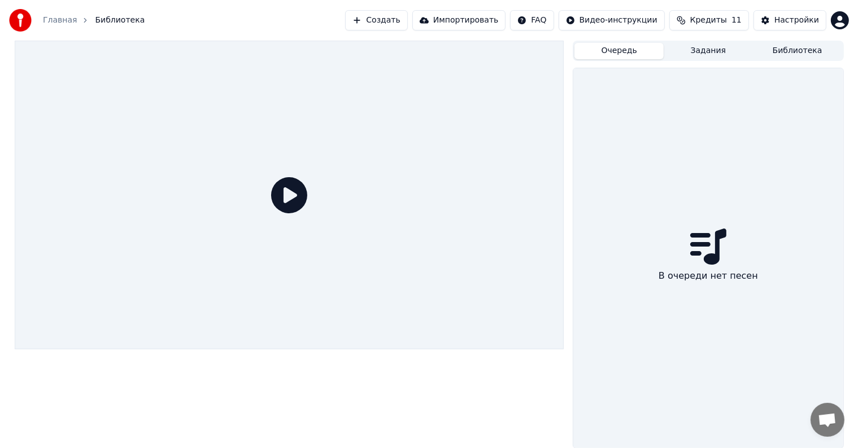
click at [635, 57] on button "Очередь" at bounding box center [618, 51] width 89 height 16
click at [708, 51] on button "Задания" at bounding box center [708, 51] width 89 height 16
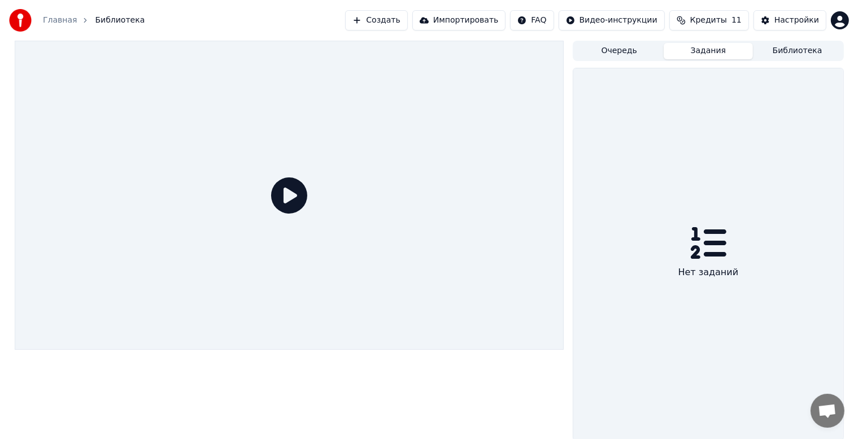
click at [793, 47] on button "Библиотека" at bounding box center [797, 51] width 89 height 16
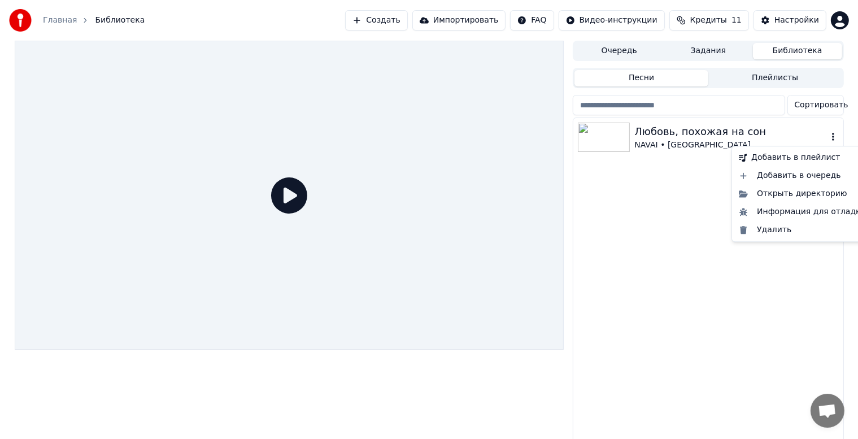
click at [835, 136] on icon "button" at bounding box center [832, 136] width 11 height 9
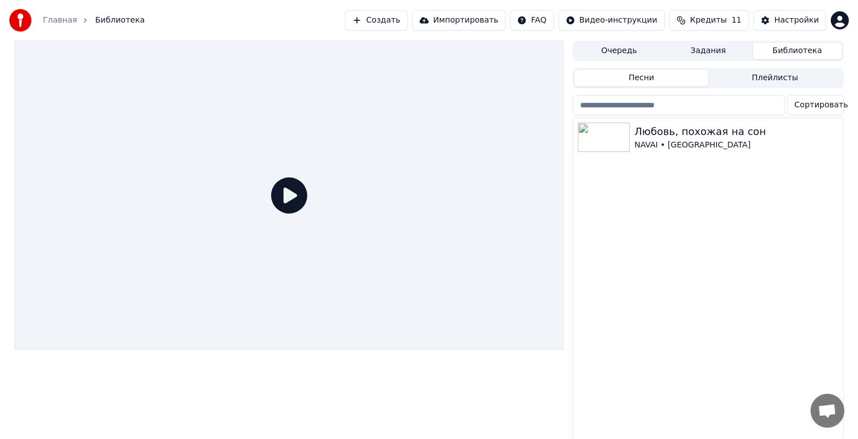
drag, startPoint x: 669, startPoint y: 242, endPoint x: 675, endPoint y: 160, distance: 81.6
click at [670, 242] on div "Любовь, похожая на сон NAVAI • Doloe" at bounding box center [707, 282] width 269 height 328
click at [674, 137] on div "Любовь, похожая на сон" at bounding box center [730, 132] width 193 height 16
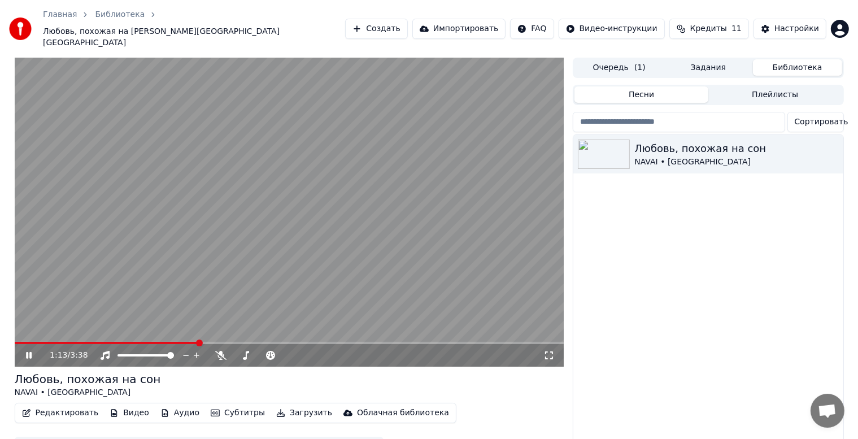
click at [198, 342] on span at bounding box center [290, 343] width 550 height 2
click at [29, 352] on icon at bounding box center [29, 355] width 6 height 7
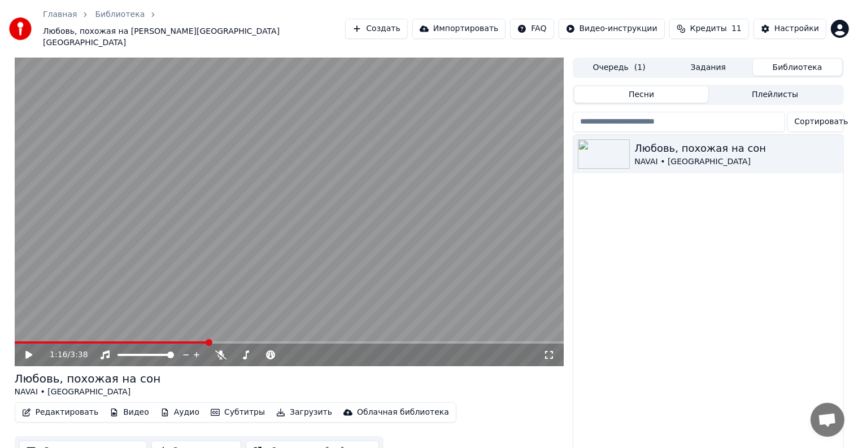
click at [709, 59] on button "Задания" at bounding box center [708, 67] width 89 height 16
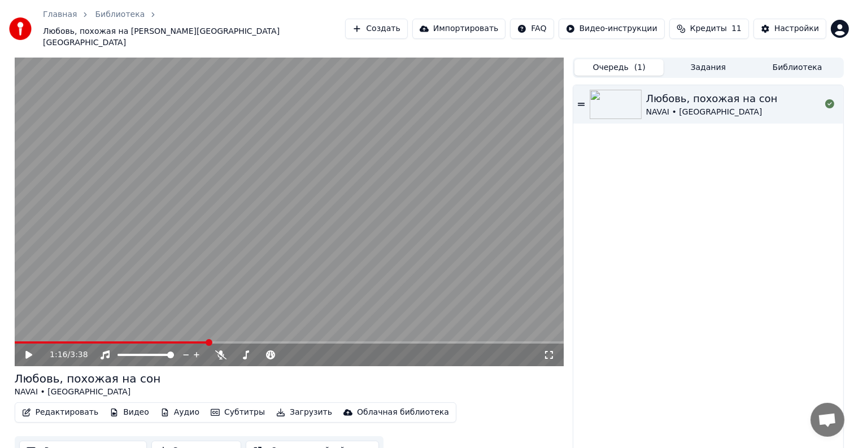
click at [625, 59] on button "Очередь ( 1 )" at bounding box center [618, 67] width 89 height 16
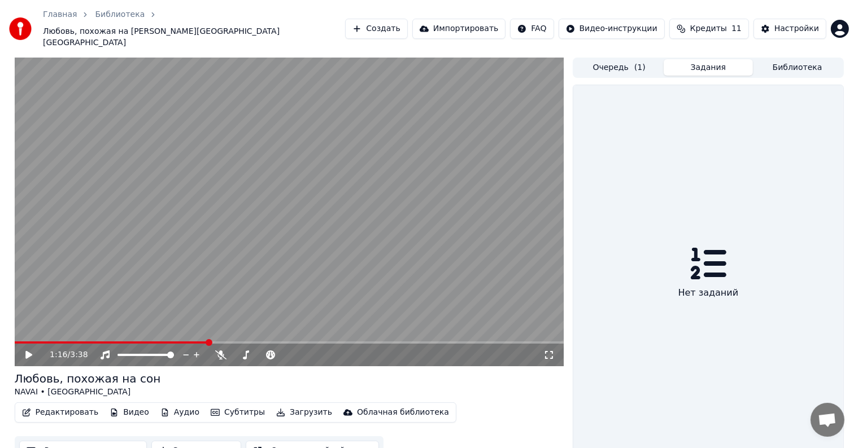
click at [707, 59] on button "Задания" at bounding box center [708, 67] width 89 height 16
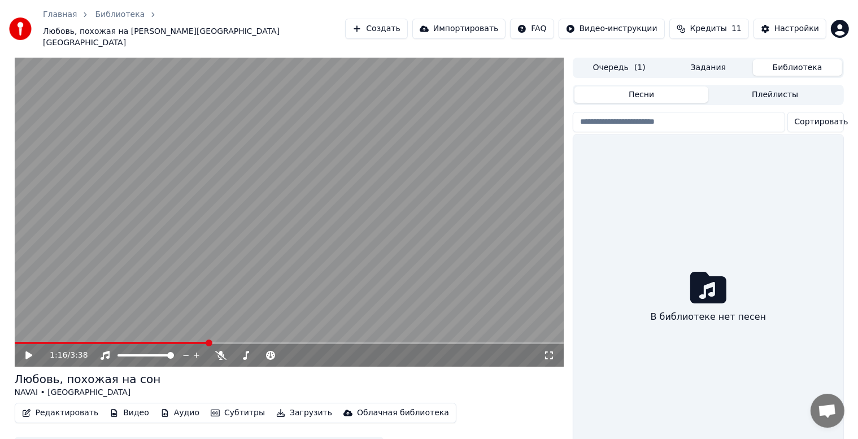
click at [796, 59] on button "Библиотека" at bounding box center [797, 67] width 89 height 16
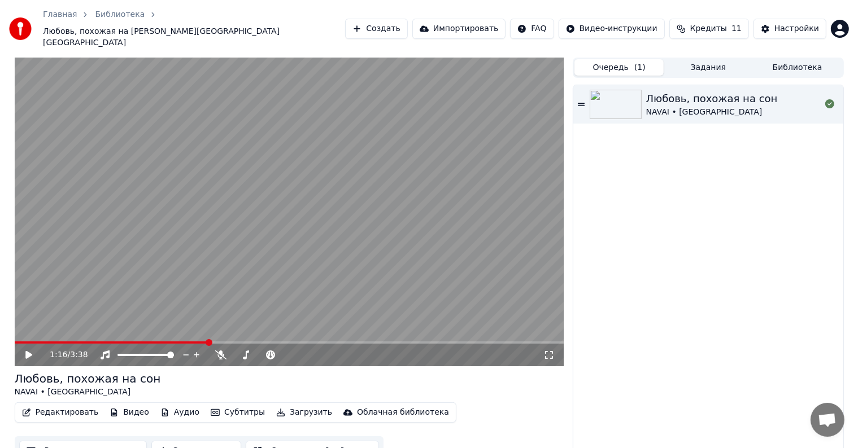
click at [639, 62] on span "( 1 )" at bounding box center [639, 67] width 11 height 11
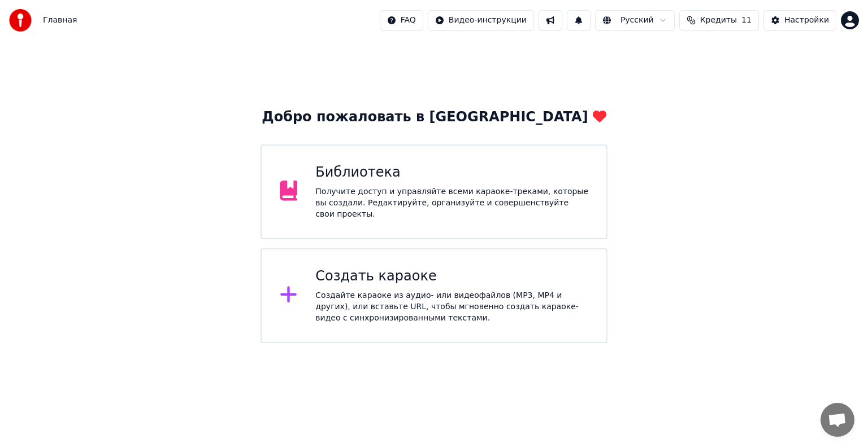
click at [513, 186] on div "Библиотека Получите доступ и управляйте всеми караоке-треками, которые вы созда…" at bounding box center [451, 192] width 273 height 56
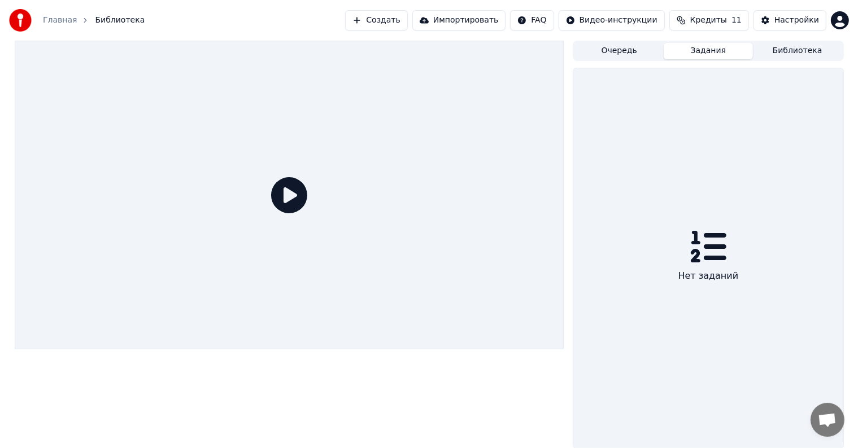
click at [707, 52] on button "Задания" at bounding box center [708, 51] width 89 height 16
click at [628, 48] on button "Очередь" at bounding box center [618, 51] width 89 height 16
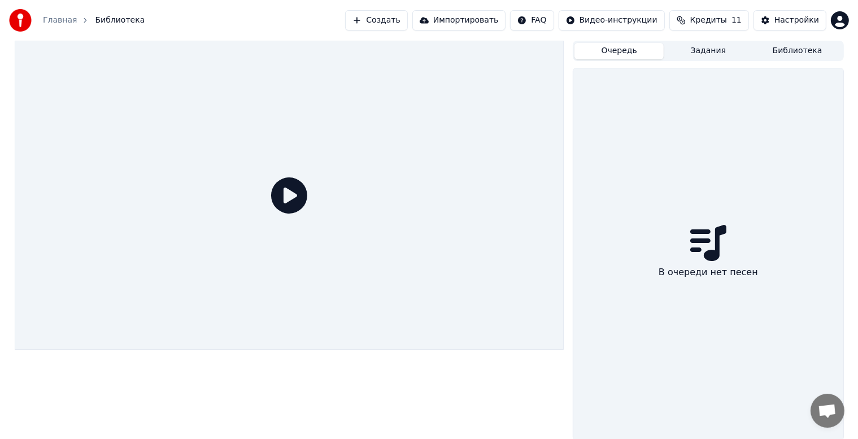
click at [794, 50] on button "Библиотека" at bounding box center [797, 51] width 89 height 16
